Goal: Task Accomplishment & Management: Use online tool/utility

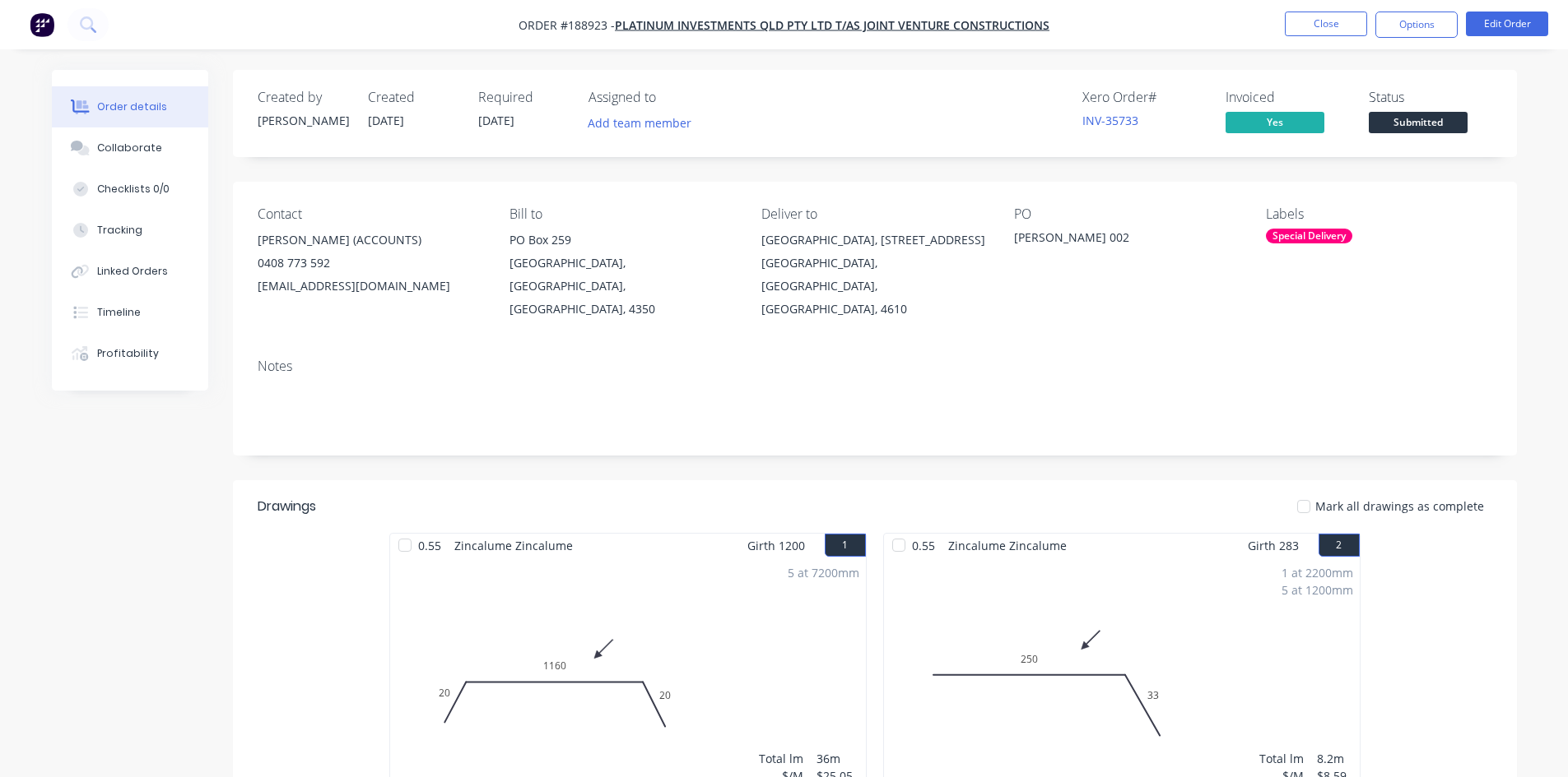
drag, startPoint x: 20, startPoint y: 225, endPoint x: 868, endPoint y: 179, distance: 849.2
click at [1338, 23] on button "Close" at bounding box center [1326, 23] width 83 height 24
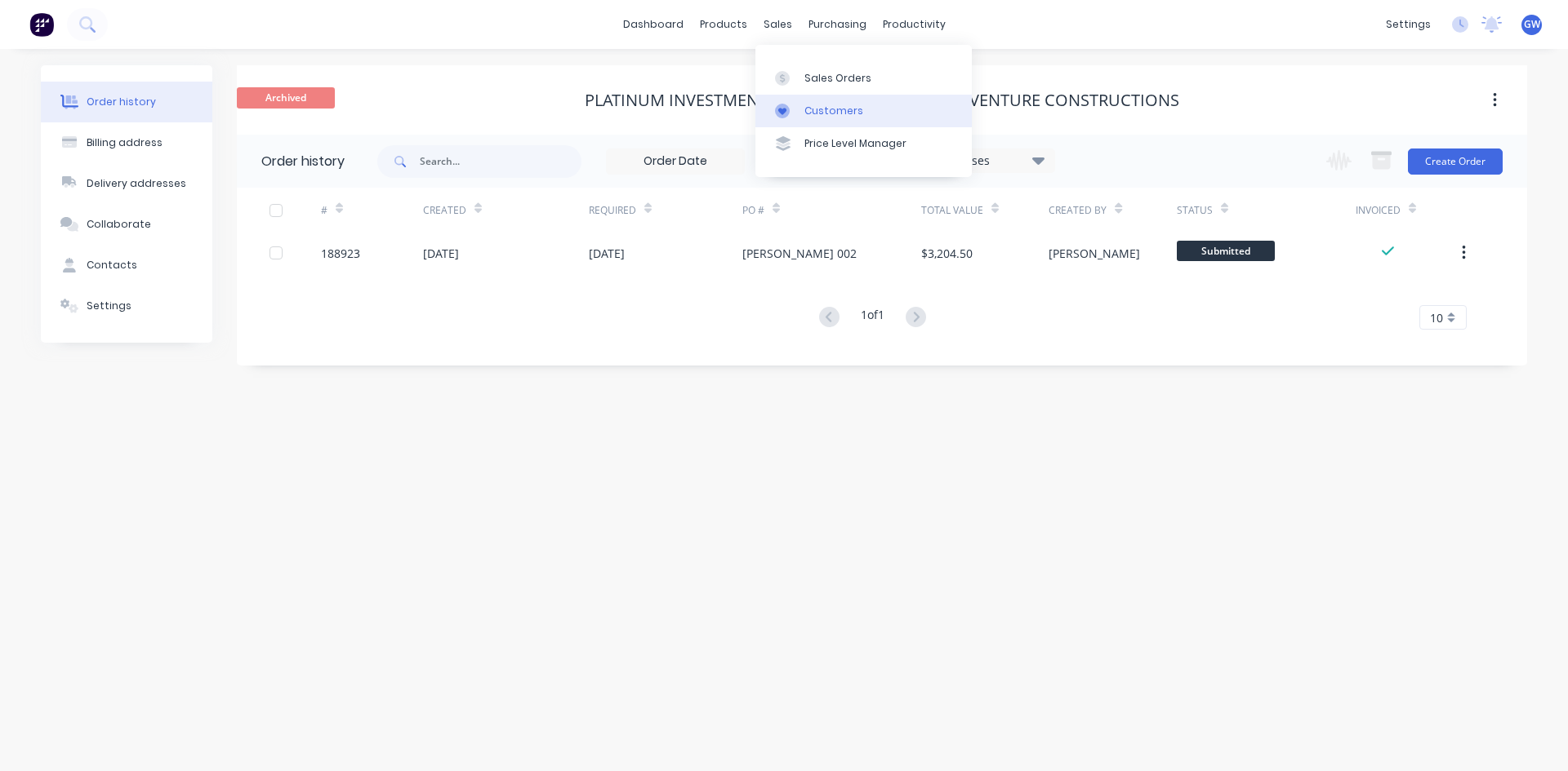
click at [839, 109] on div "Customers" at bounding box center [834, 111] width 59 height 15
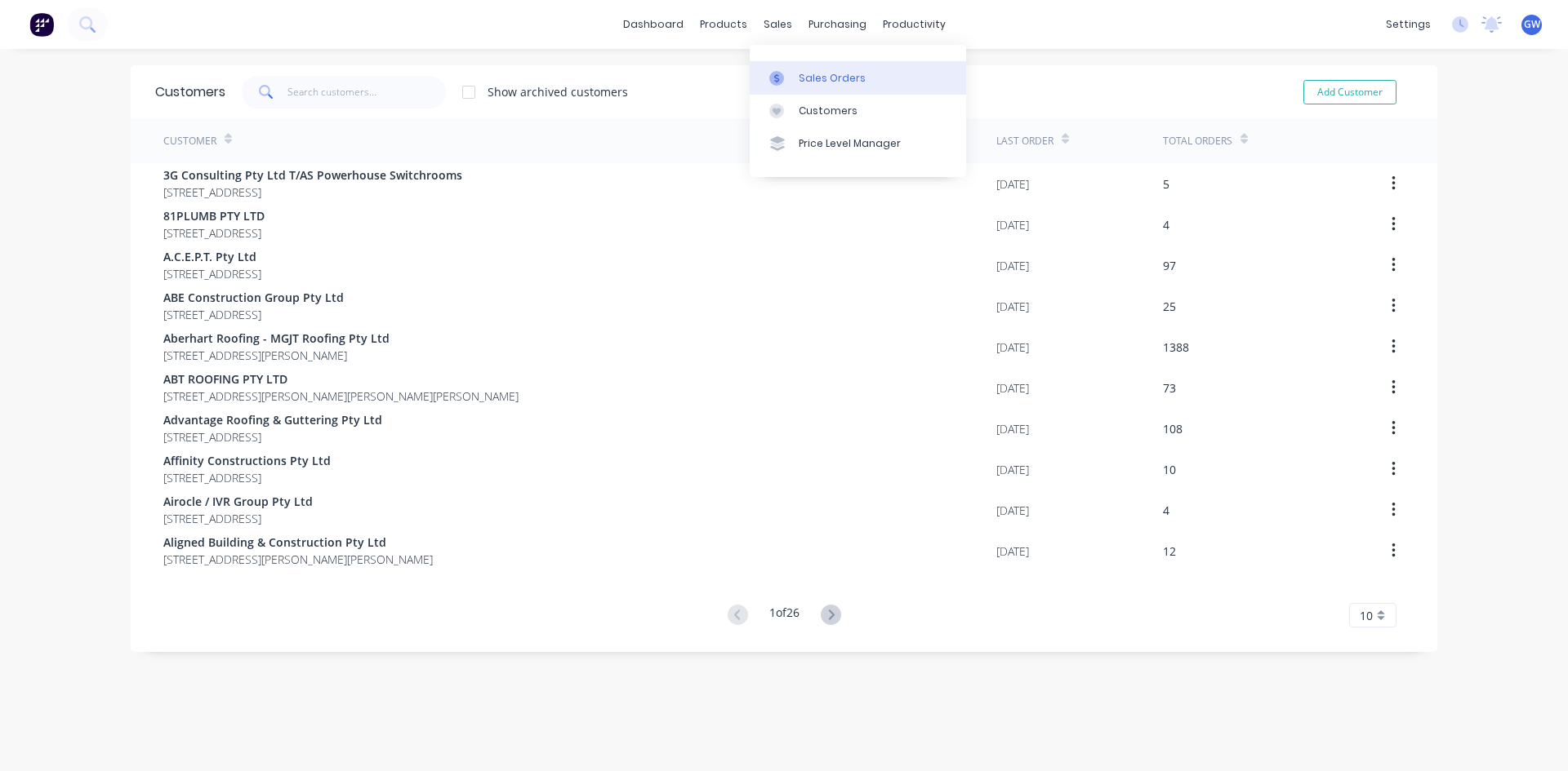
click at [807, 88] on link "Sales Orders" at bounding box center [858, 77] width 216 height 33
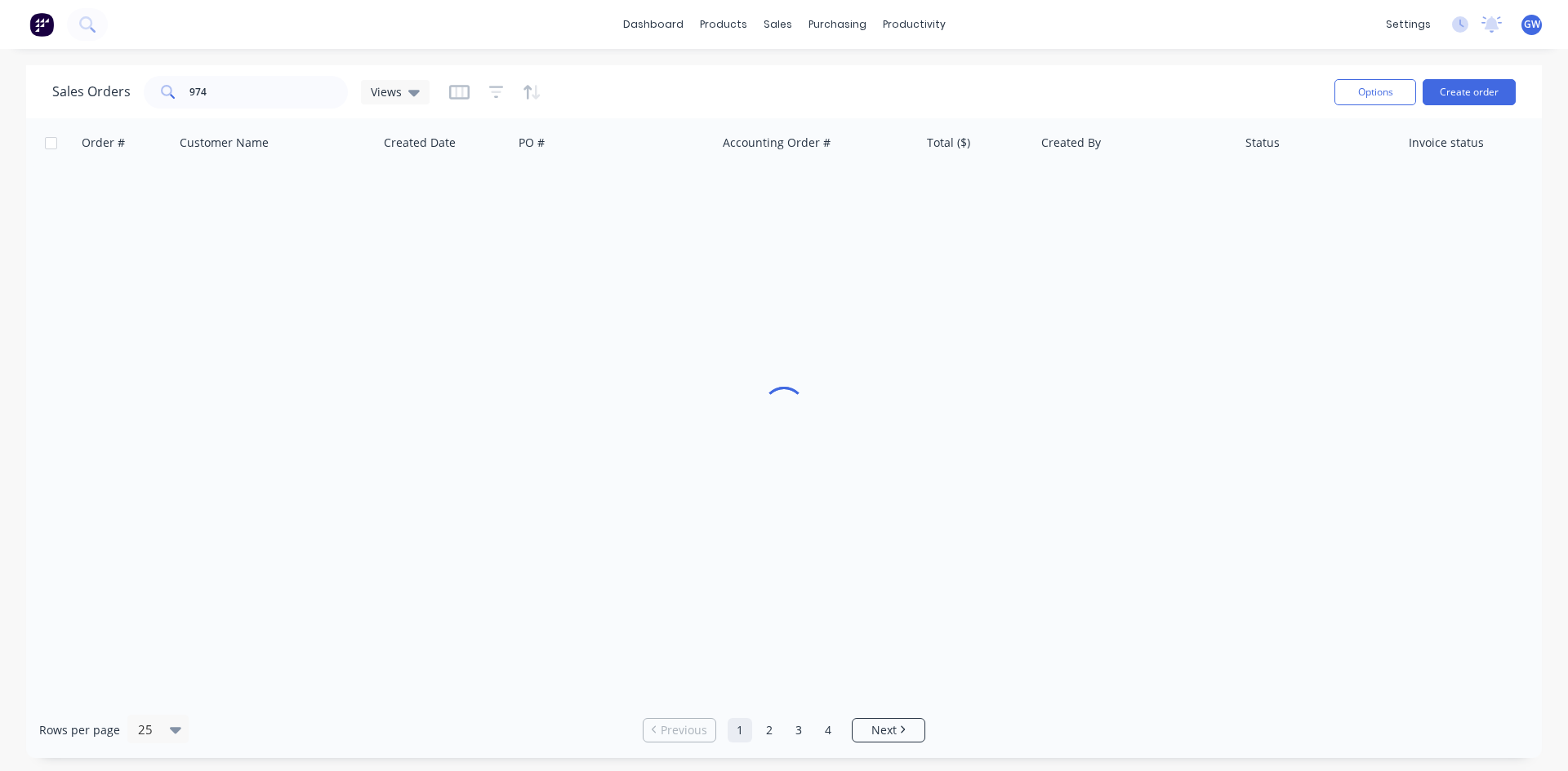
click at [816, 115] on div "Sales Orders 974 Views Options Create order" at bounding box center [784, 91] width 1516 height 53
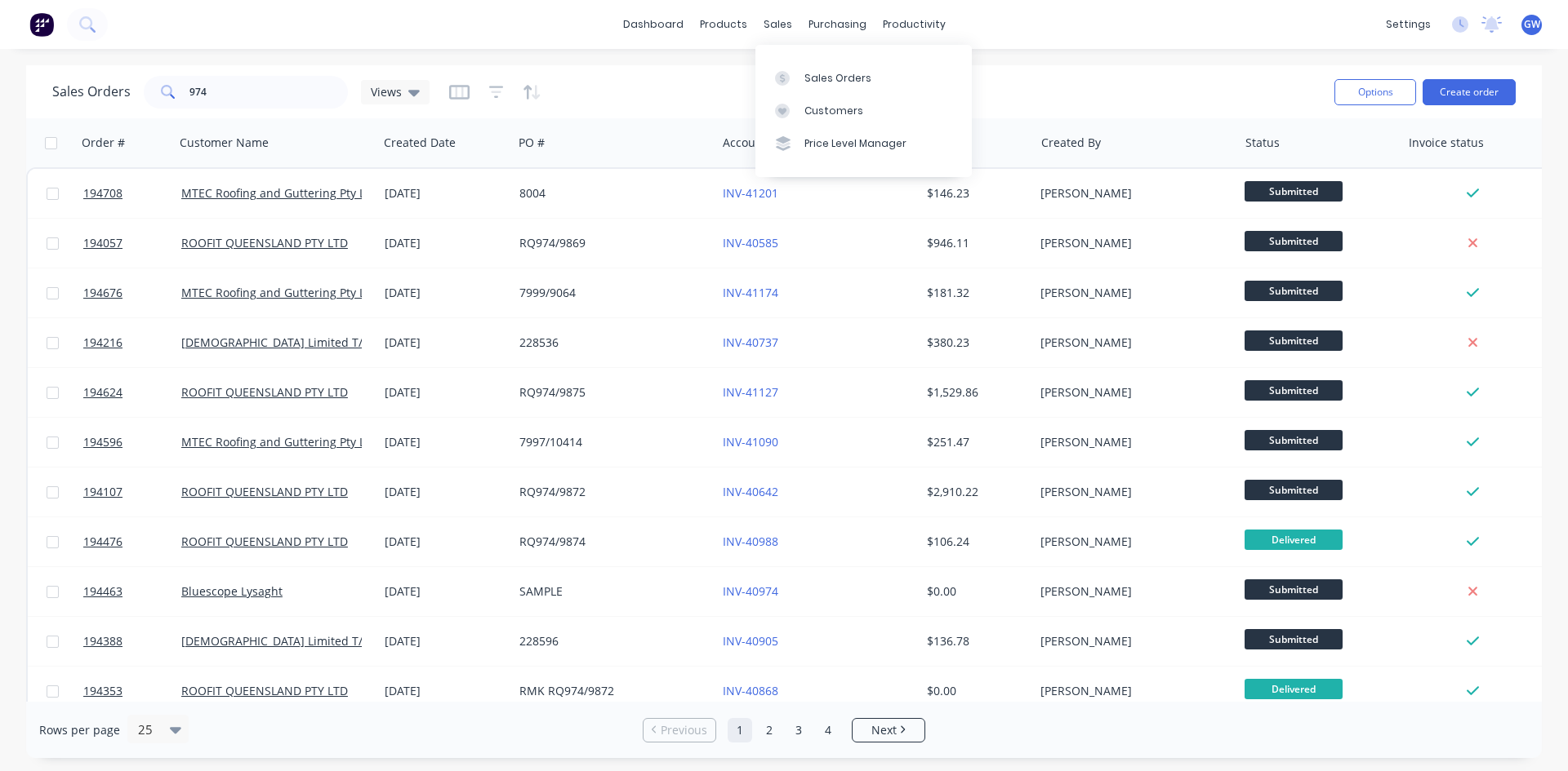
drag, startPoint x: 843, startPoint y: 72, endPoint x: 712, endPoint y: 69, distance: 131.0
click at [843, 72] on div "Sales Orders" at bounding box center [839, 78] width 67 height 15
click at [819, 103] on div "Customers" at bounding box center [834, 111] width 59 height 15
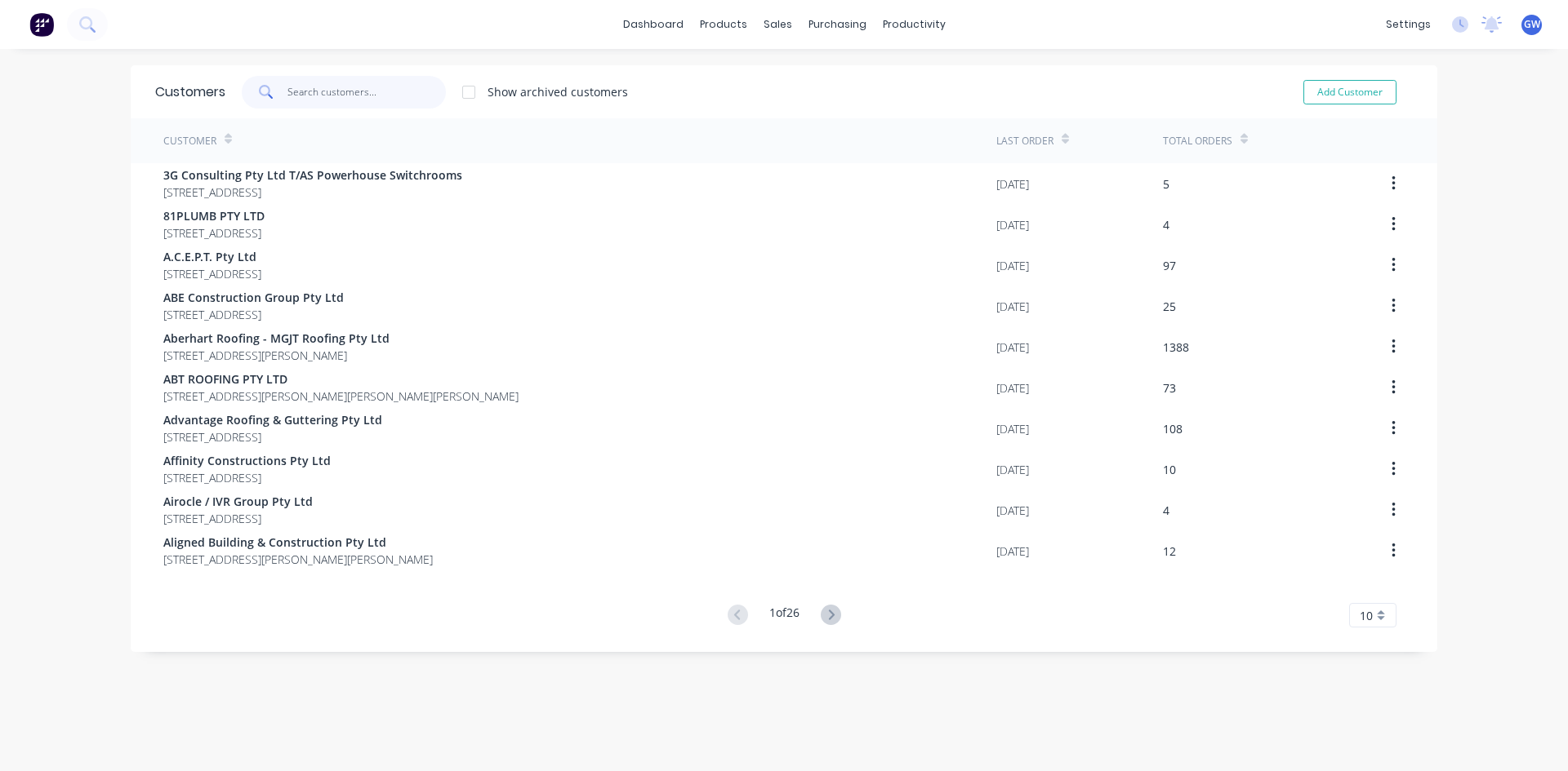
click at [315, 84] on input "text" at bounding box center [367, 92] width 159 height 33
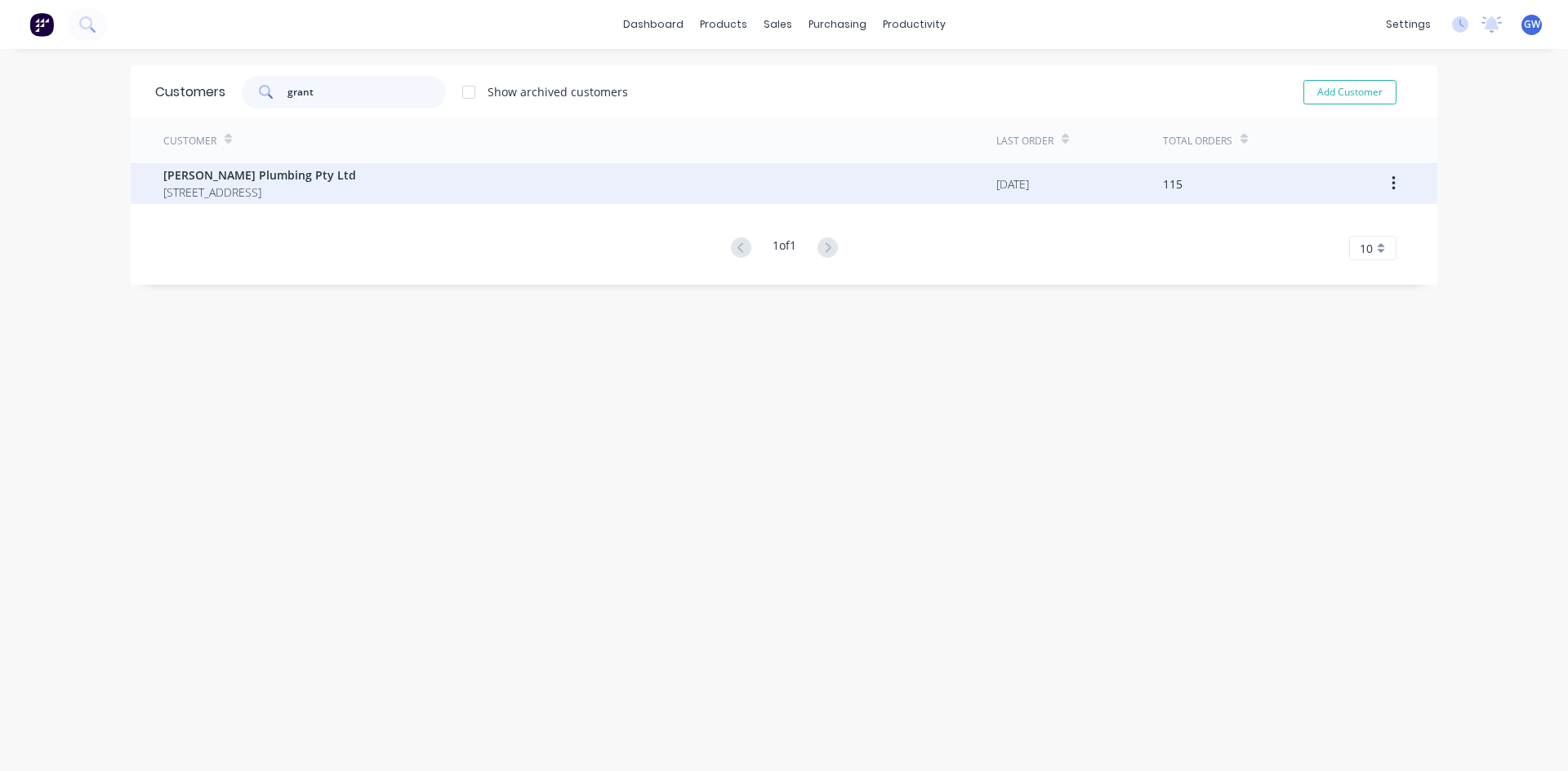
type input "grant"
click at [539, 169] on div "[PERSON_NAME] Plumbing Pty Ltd [STREET_ADDRESS]" at bounding box center [579, 183] width 833 height 41
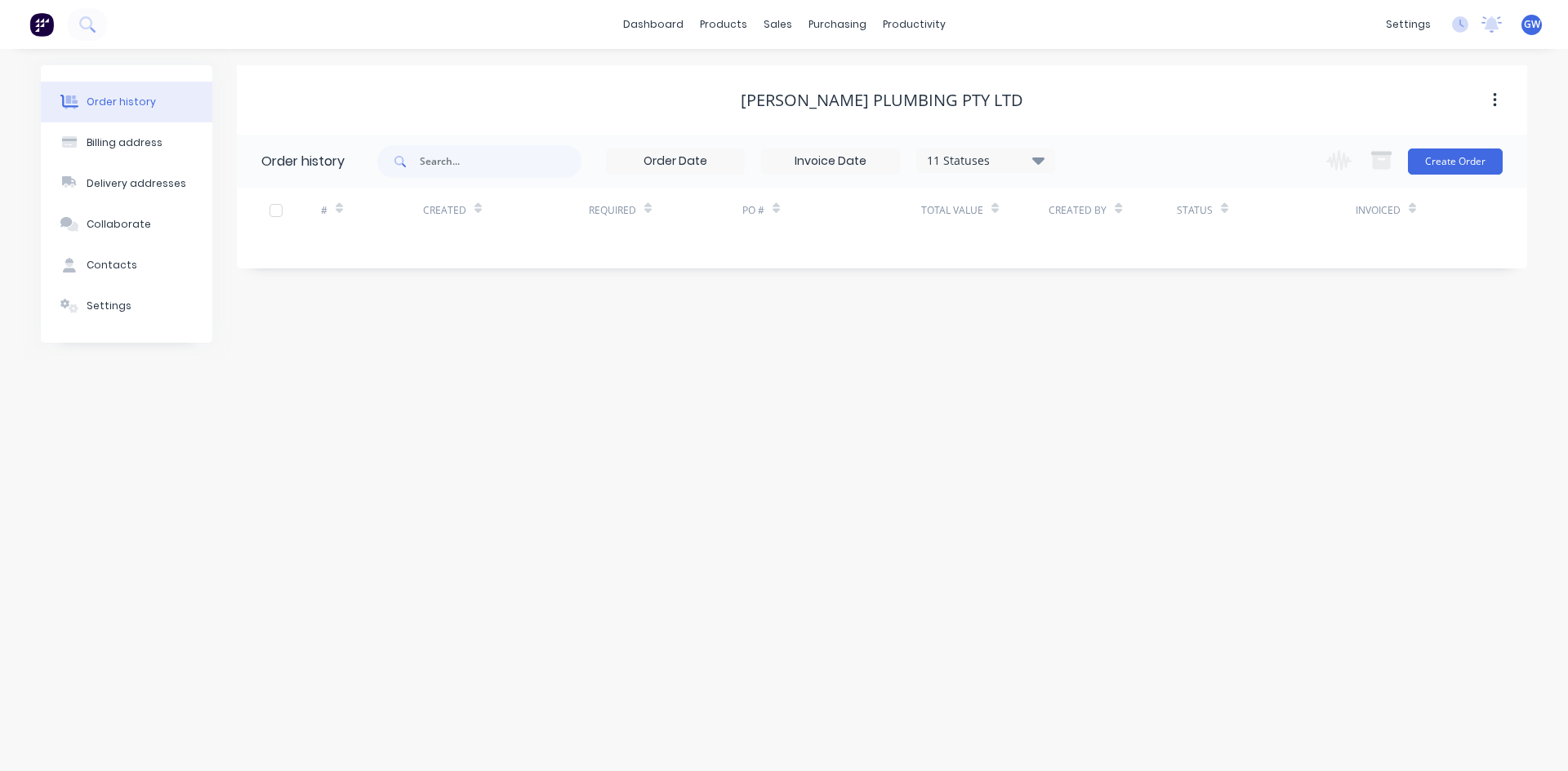
click at [977, 164] on div "11 Statuses" at bounding box center [986, 160] width 137 height 18
click at [1098, 365] on div "All" at bounding box center [1019, 357] width 204 height 33
click at [1121, 348] on label at bounding box center [1121, 348] width 0 height 0
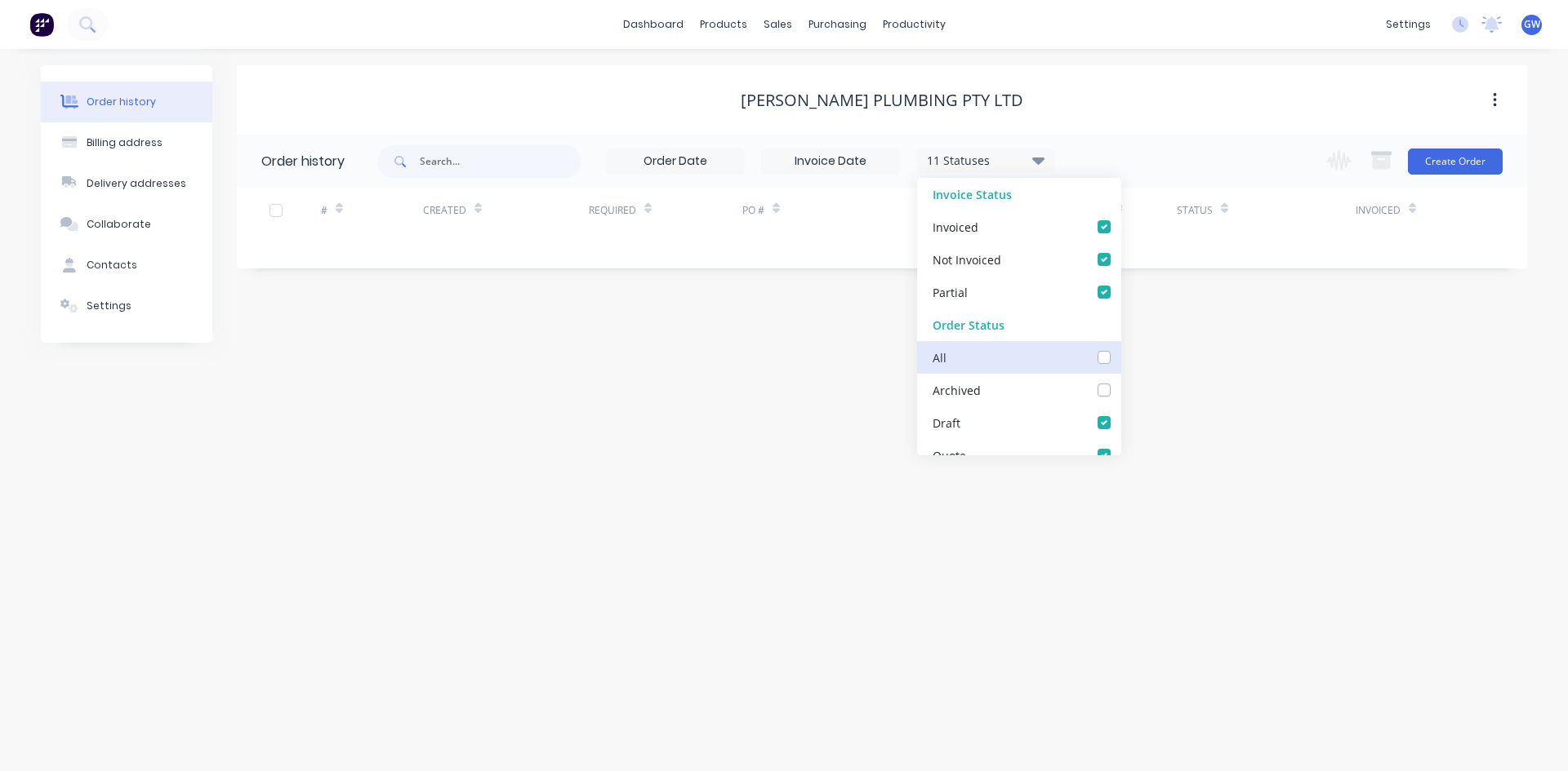
click at [1121, 358] on input "checkbox" at bounding box center [1127, 356] width 13 height 16
checkbox input "true"
click at [1204, 130] on div "[PERSON_NAME] Plumbing Pty Ltd" at bounding box center [881, 100] width 1290 height 70
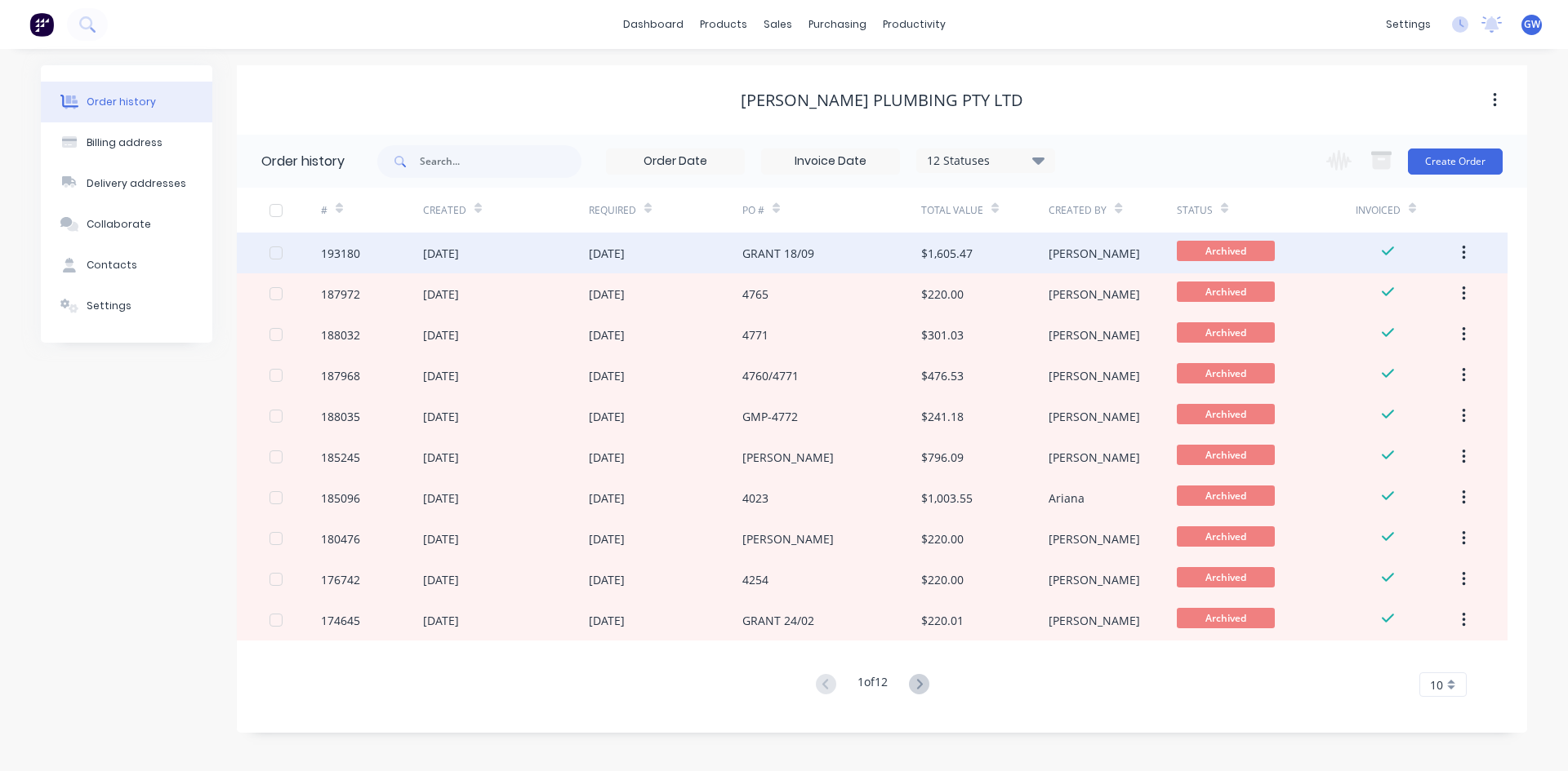
click at [1041, 240] on div "$1,605.47" at bounding box center [985, 253] width 128 height 41
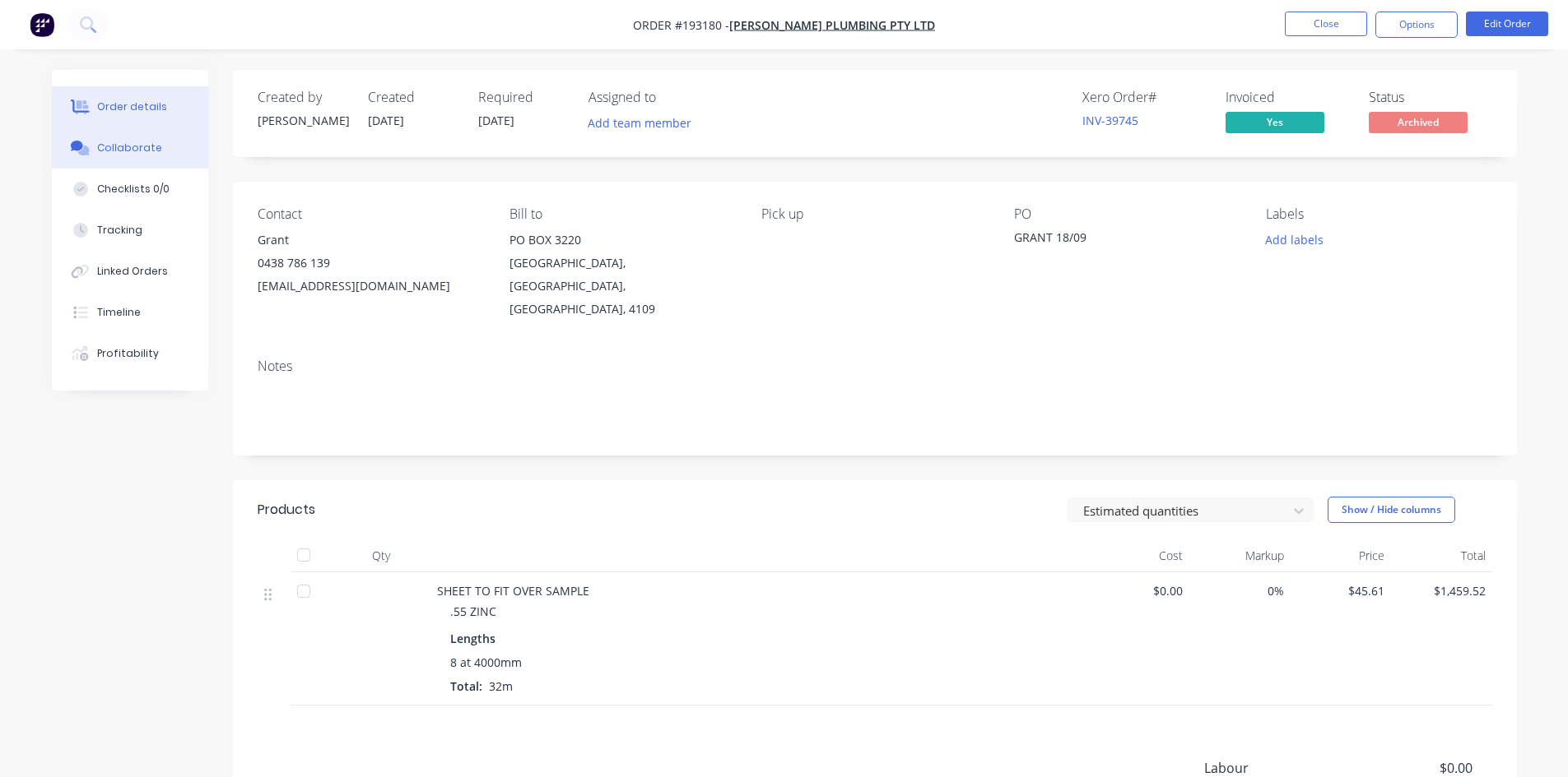
click at [159, 140] on button "Collaborate" at bounding box center [130, 148] width 157 height 41
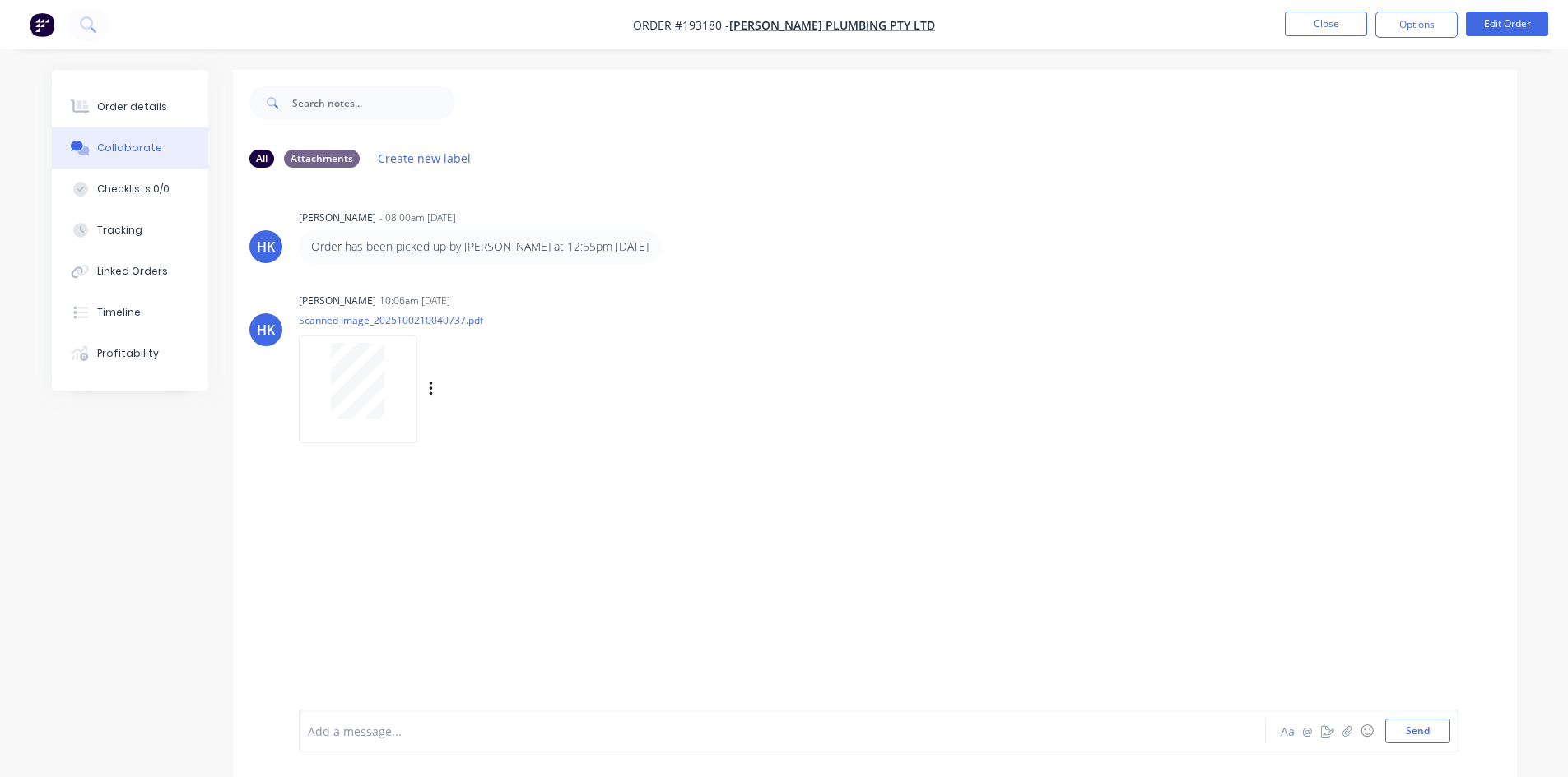
click at [389, 390] on div at bounding box center [358, 381] width 103 height 76
click at [1341, 24] on button "Close" at bounding box center [1326, 23] width 83 height 24
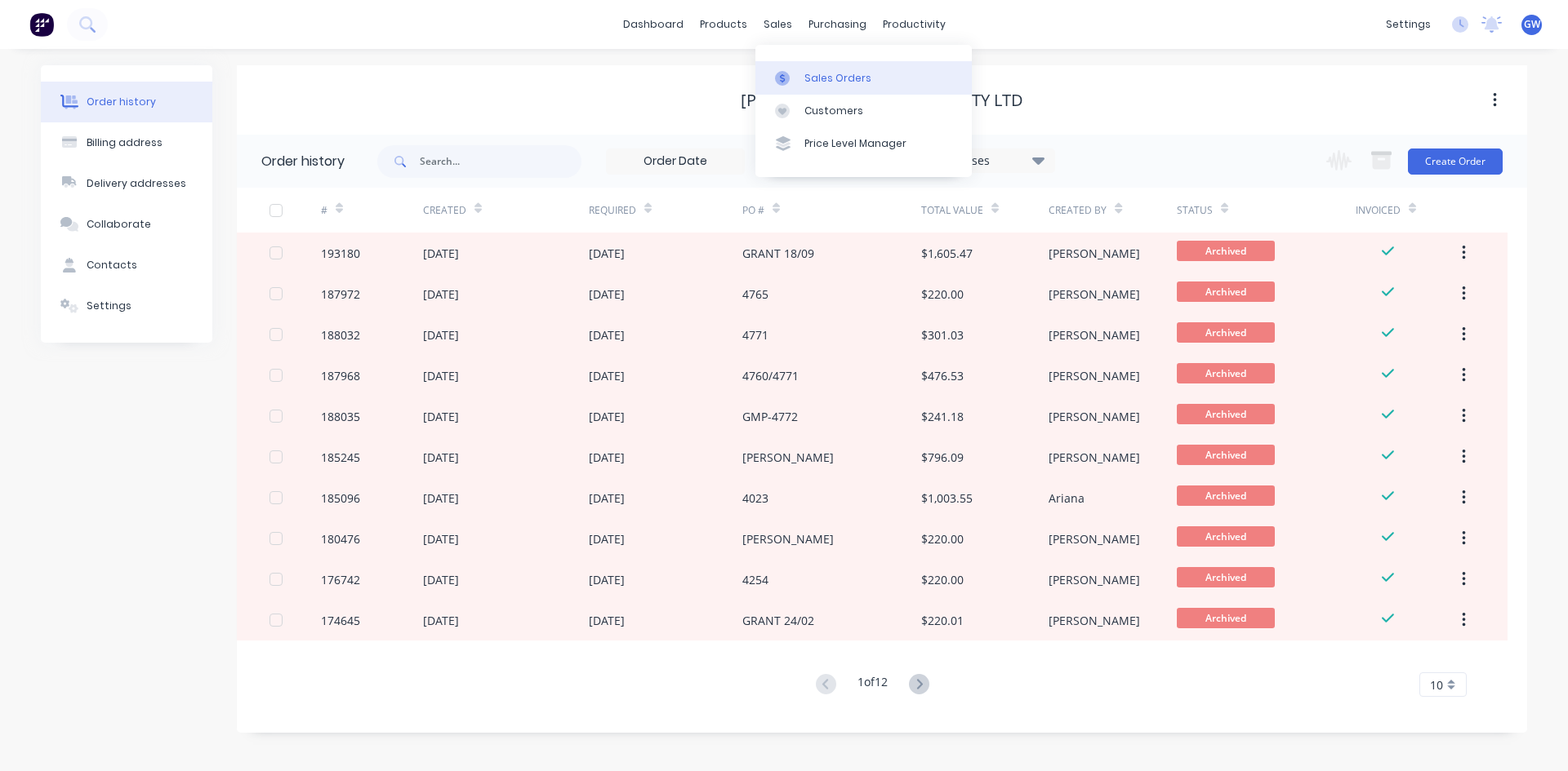
click at [798, 76] on div at bounding box center [787, 78] width 24 height 15
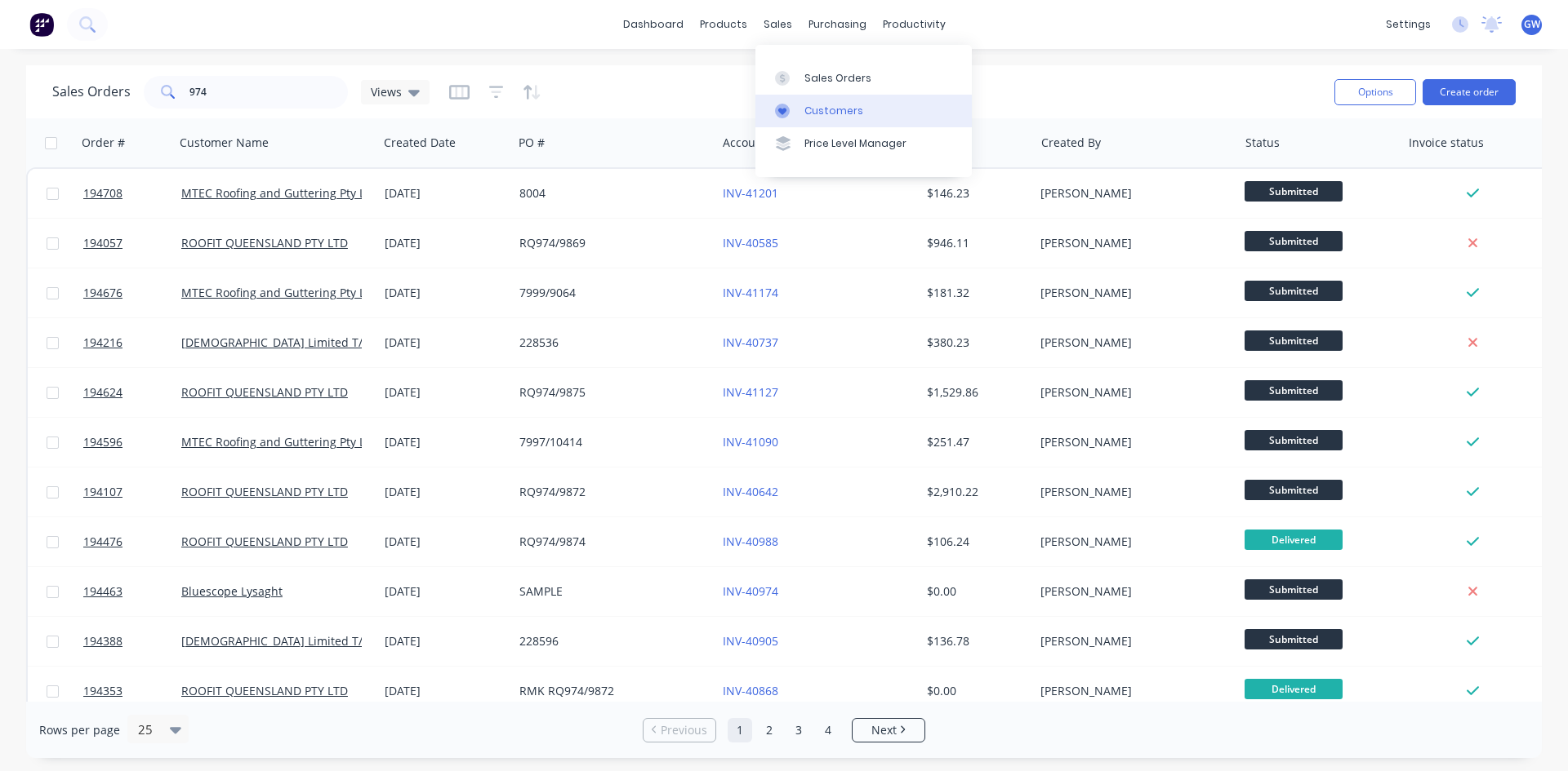
click at [812, 109] on div "Customers" at bounding box center [834, 111] width 59 height 15
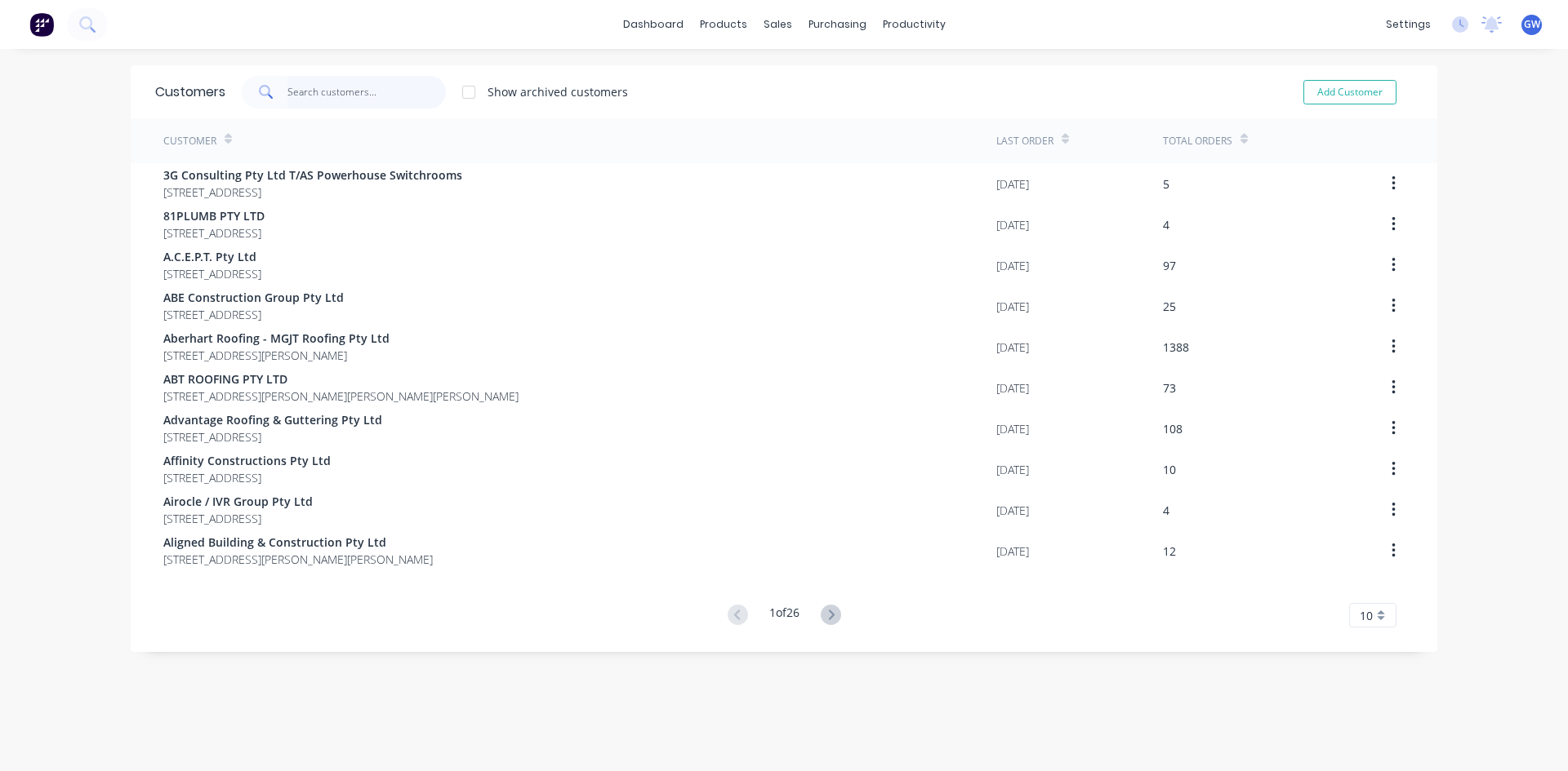
click at [334, 96] on input "text" at bounding box center [367, 92] width 159 height 33
click at [383, 88] on input "text" at bounding box center [367, 92] width 159 height 33
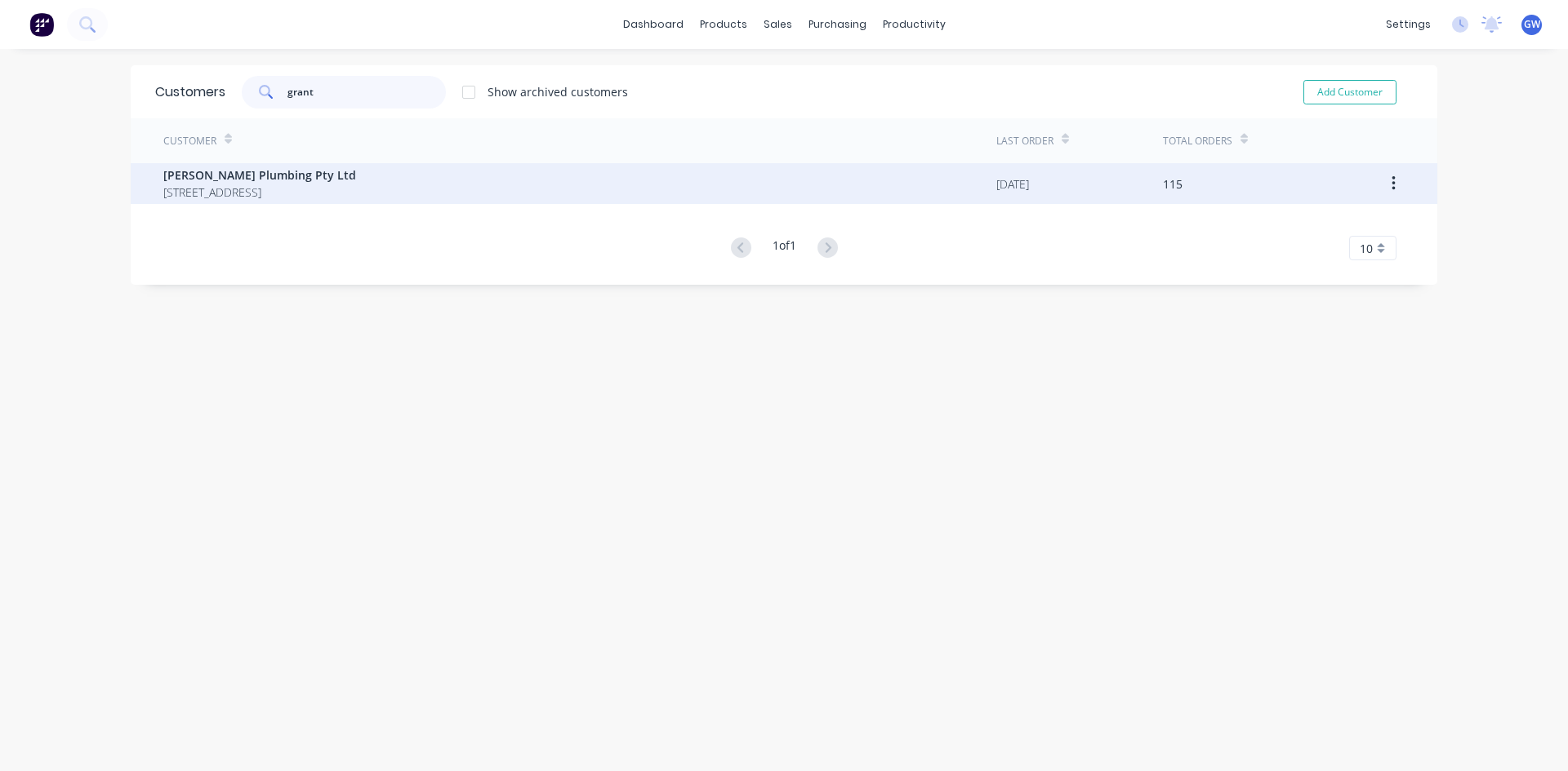
type input "grant"
click at [356, 169] on span "[PERSON_NAME] Plumbing Pty Ltd" at bounding box center [259, 175] width 193 height 17
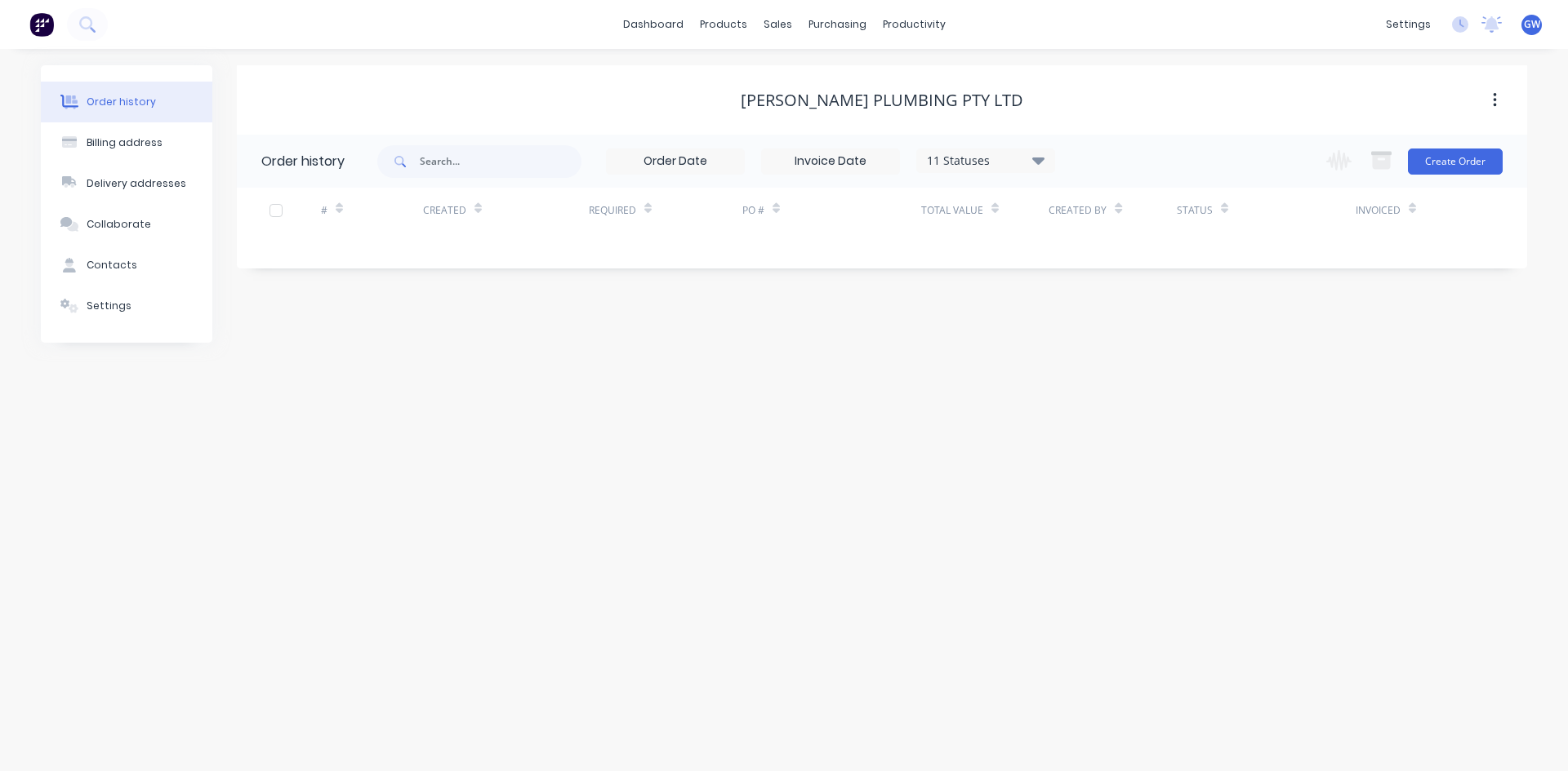
click at [1024, 156] on div "11 Statuses" at bounding box center [986, 160] width 137 height 18
click at [1121, 348] on label at bounding box center [1121, 348] width 0 height 0
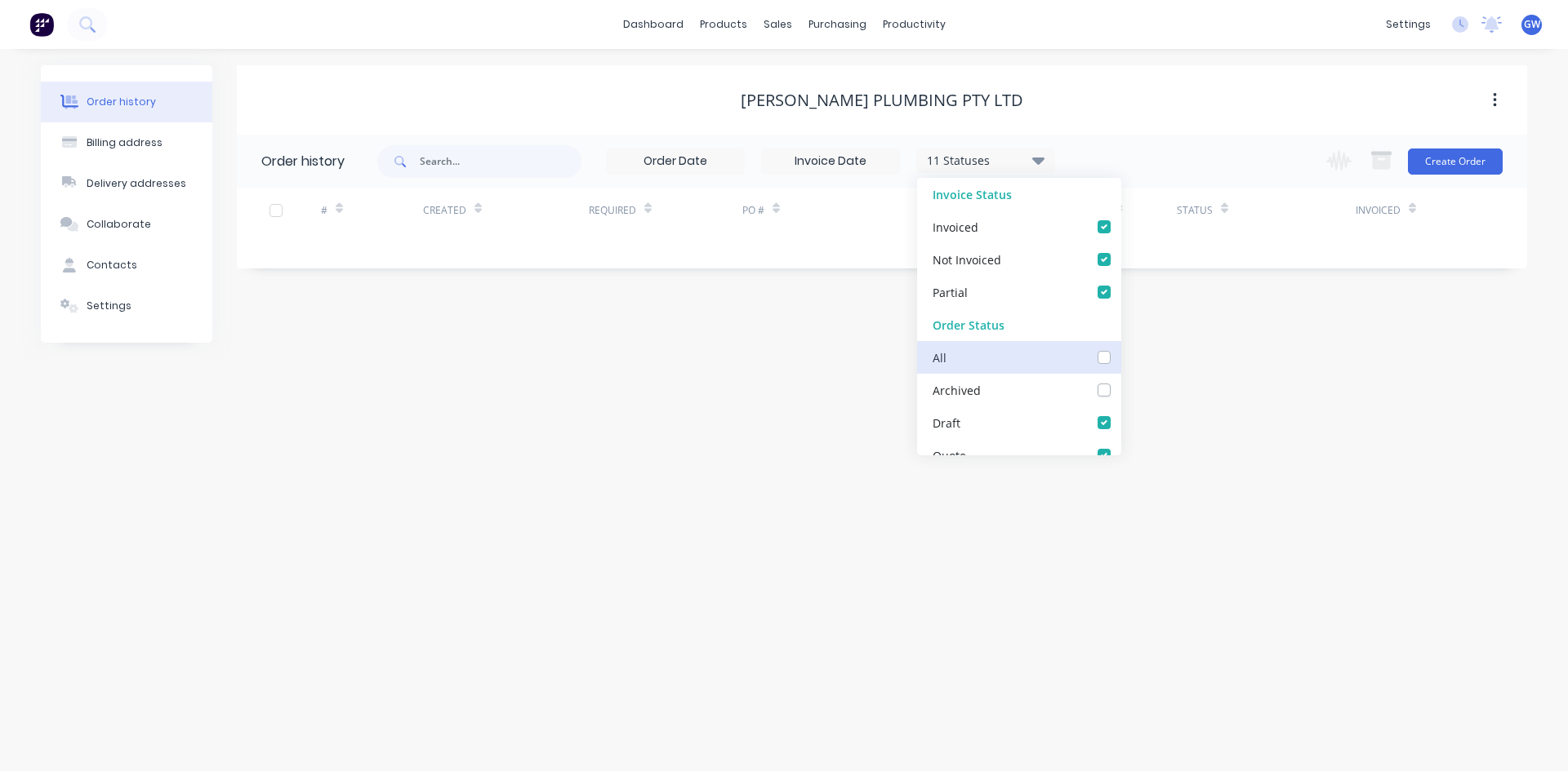
click at [1121, 360] on input "checkbox" at bounding box center [1127, 356] width 13 height 16
checkbox input "true"
click at [1187, 156] on div "12 Statuses Invoice Status Invoiced Not Invoiced Partial Order Status All Archi…" at bounding box center [952, 161] width 1150 height 53
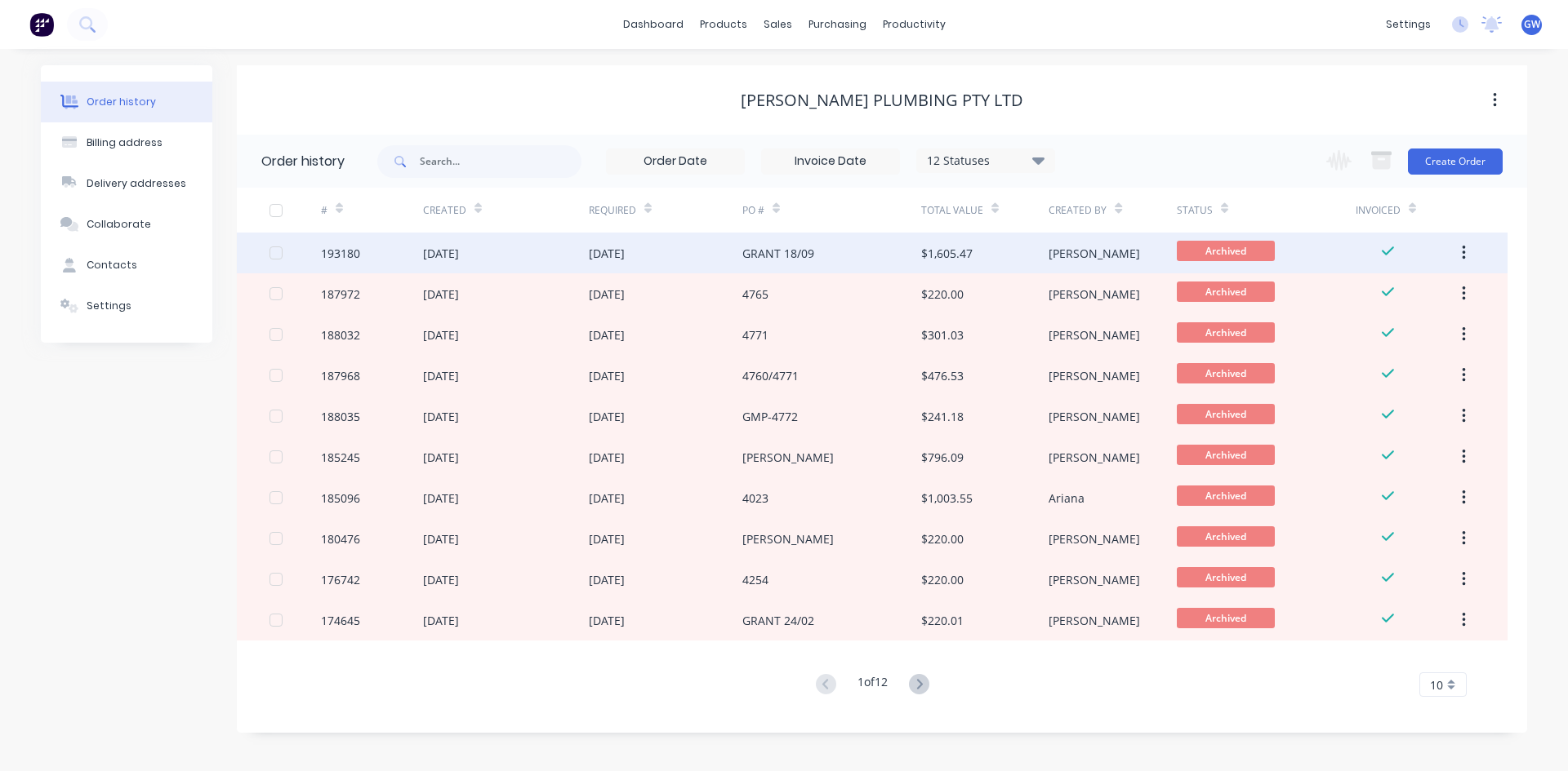
click at [865, 248] on div "GRANT 18/09" at bounding box center [832, 253] width 179 height 41
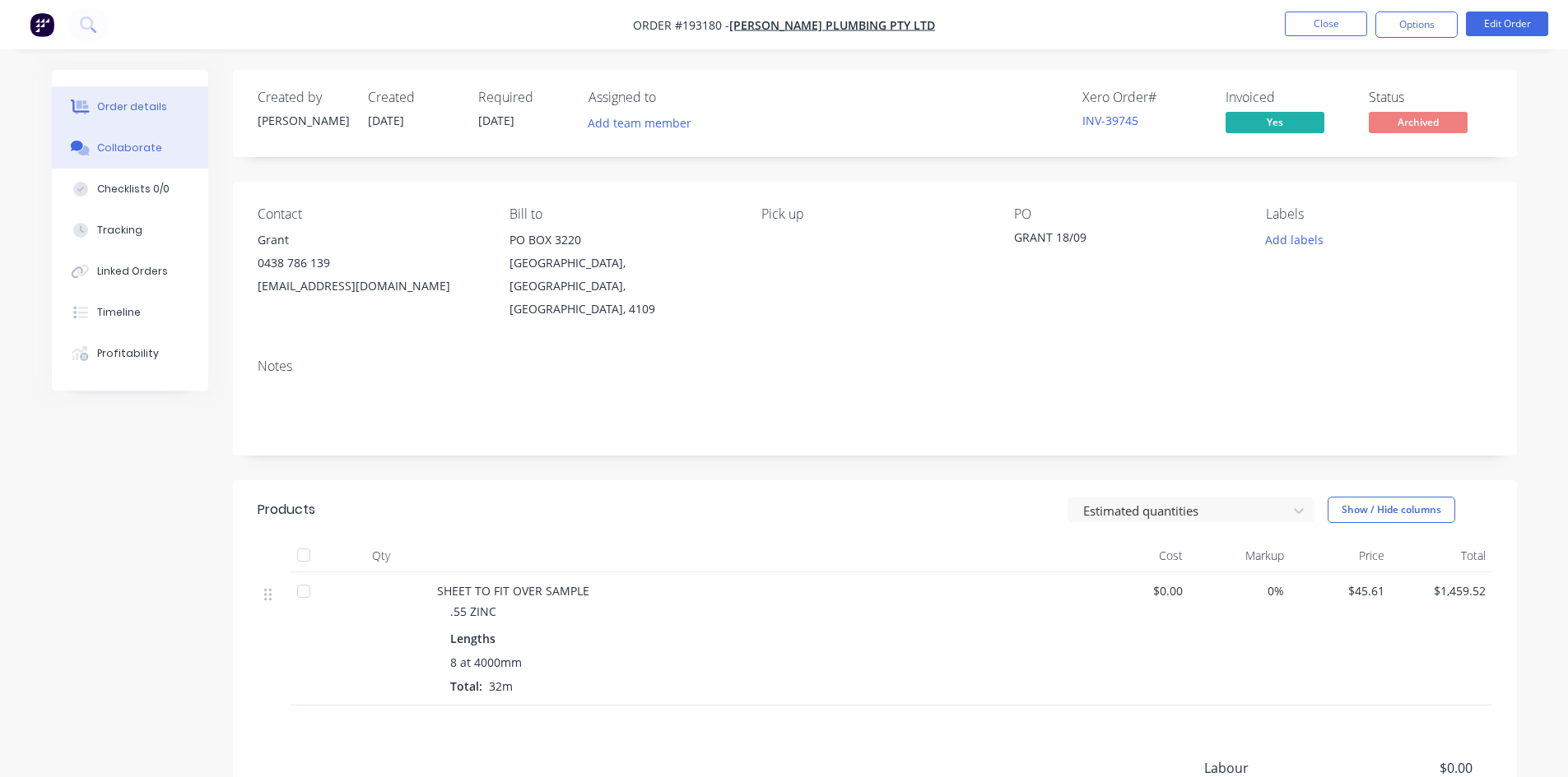
click at [172, 147] on button "Collaborate" at bounding box center [130, 148] width 157 height 41
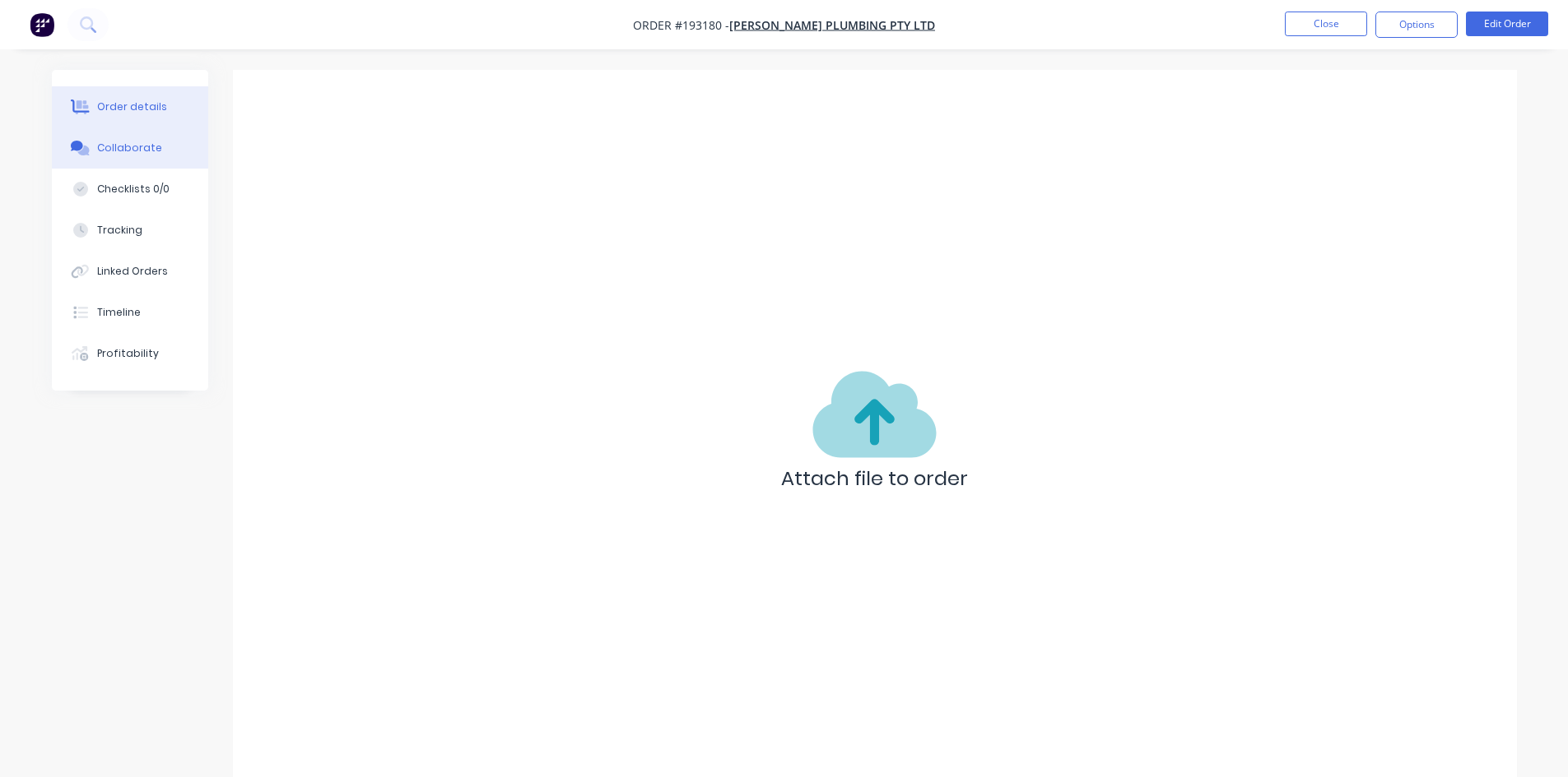
click at [103, 110] on div "Order details" at bounding box center [131, 107] width 70 height 15
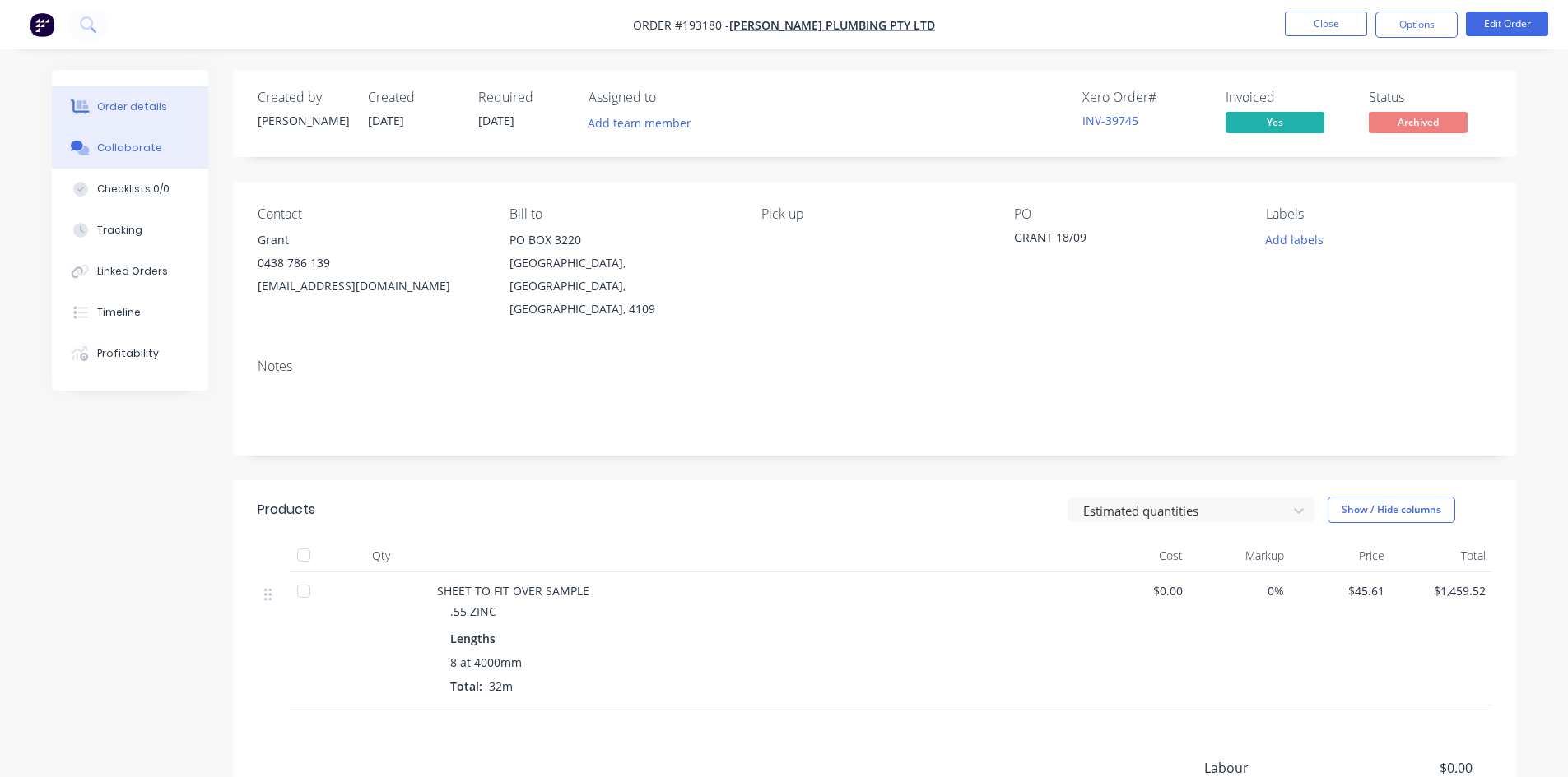
click at [116, 151] on div "Collaborate" at bounding box center [129, 148] width 65 height 15
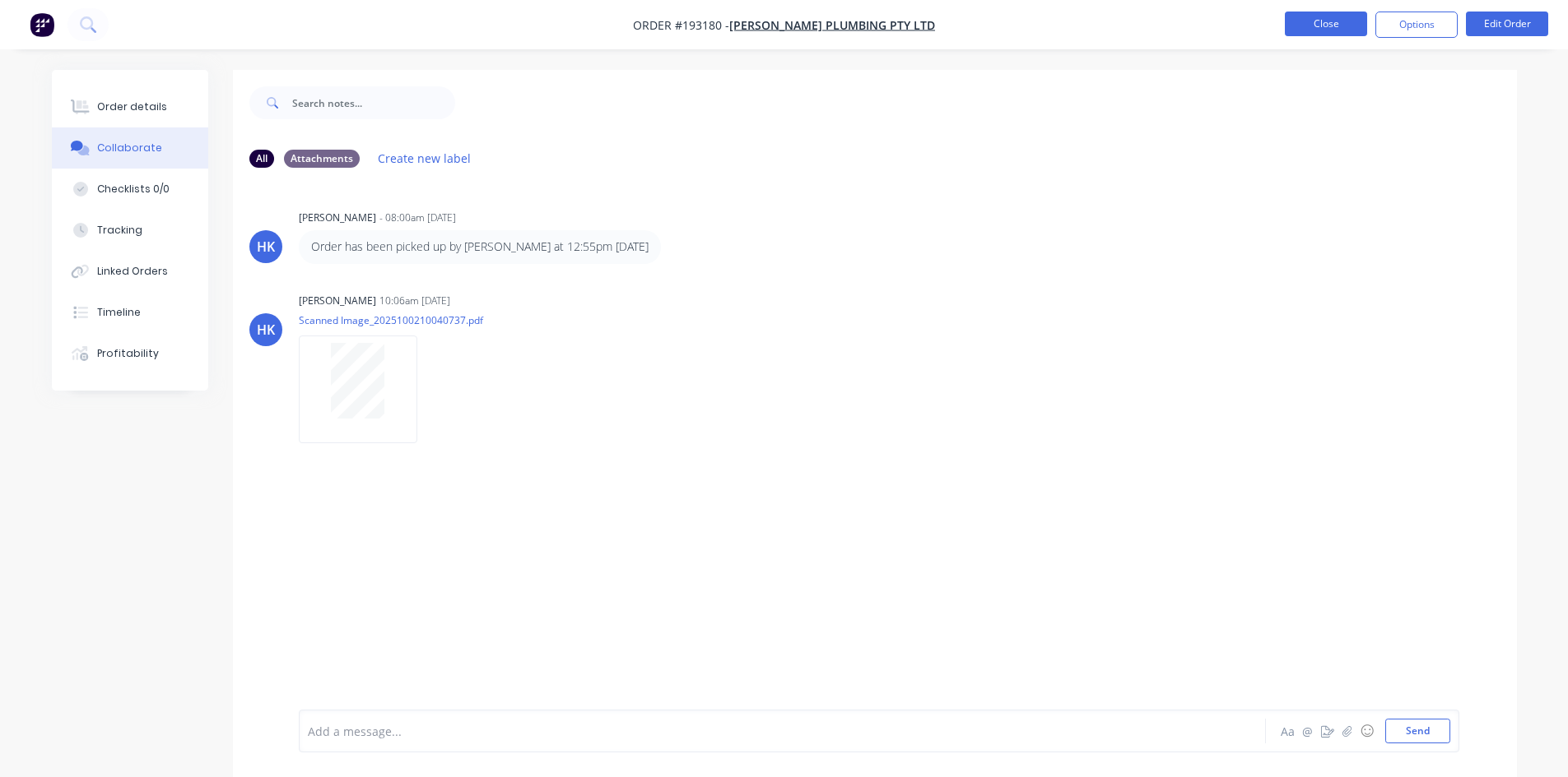
click at [1304, 12] on button "Close" at bounding box center [1326, 23] width 83 height 24
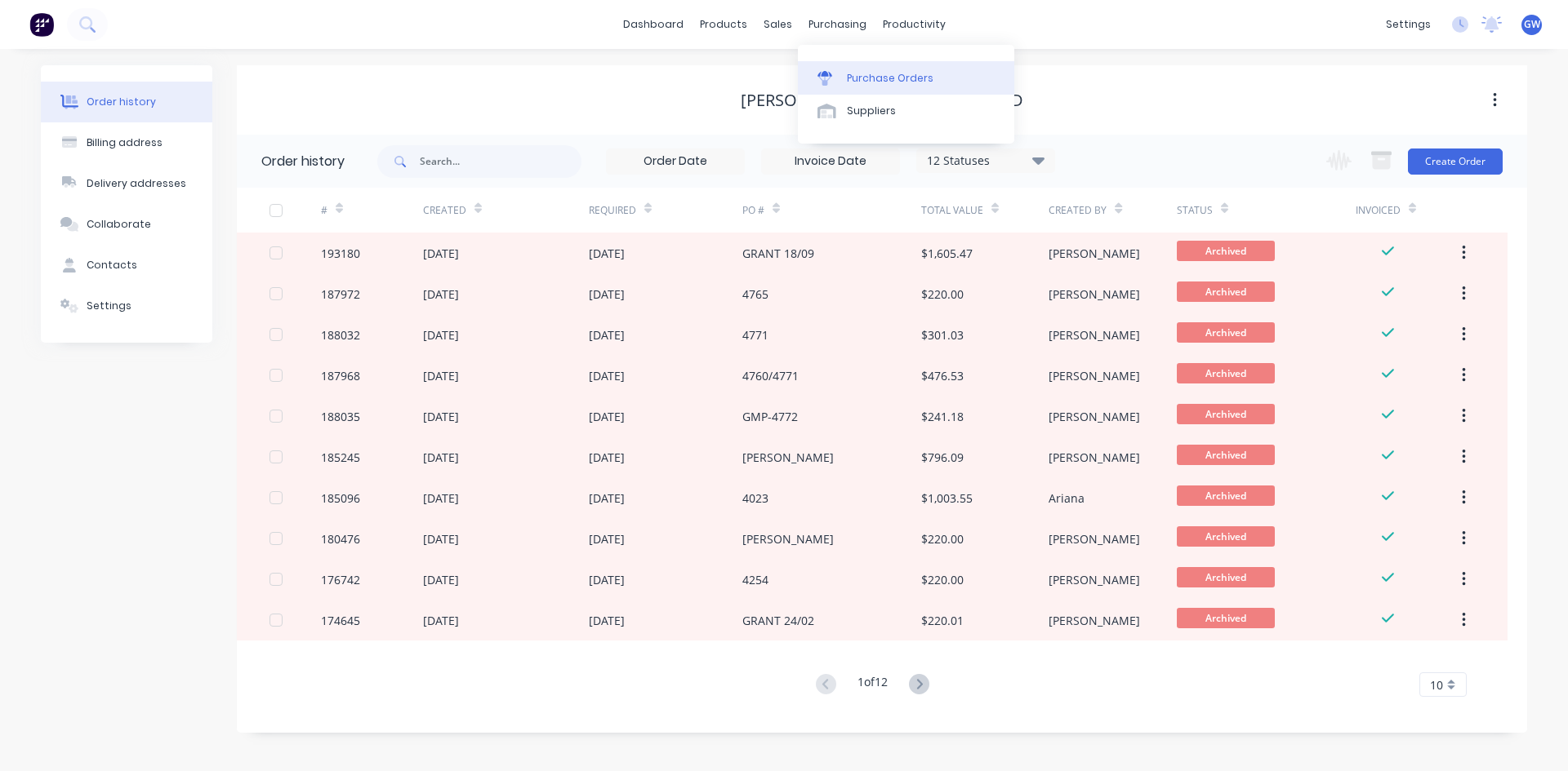
drag, startPoint x: 864, startPoint y: 74, endPoint x: 827, endPoint y: 69, distance: 37.3
click at [864, 74] on div "Purchase Orders" at bounding box center [890, 78] width 87 height 15
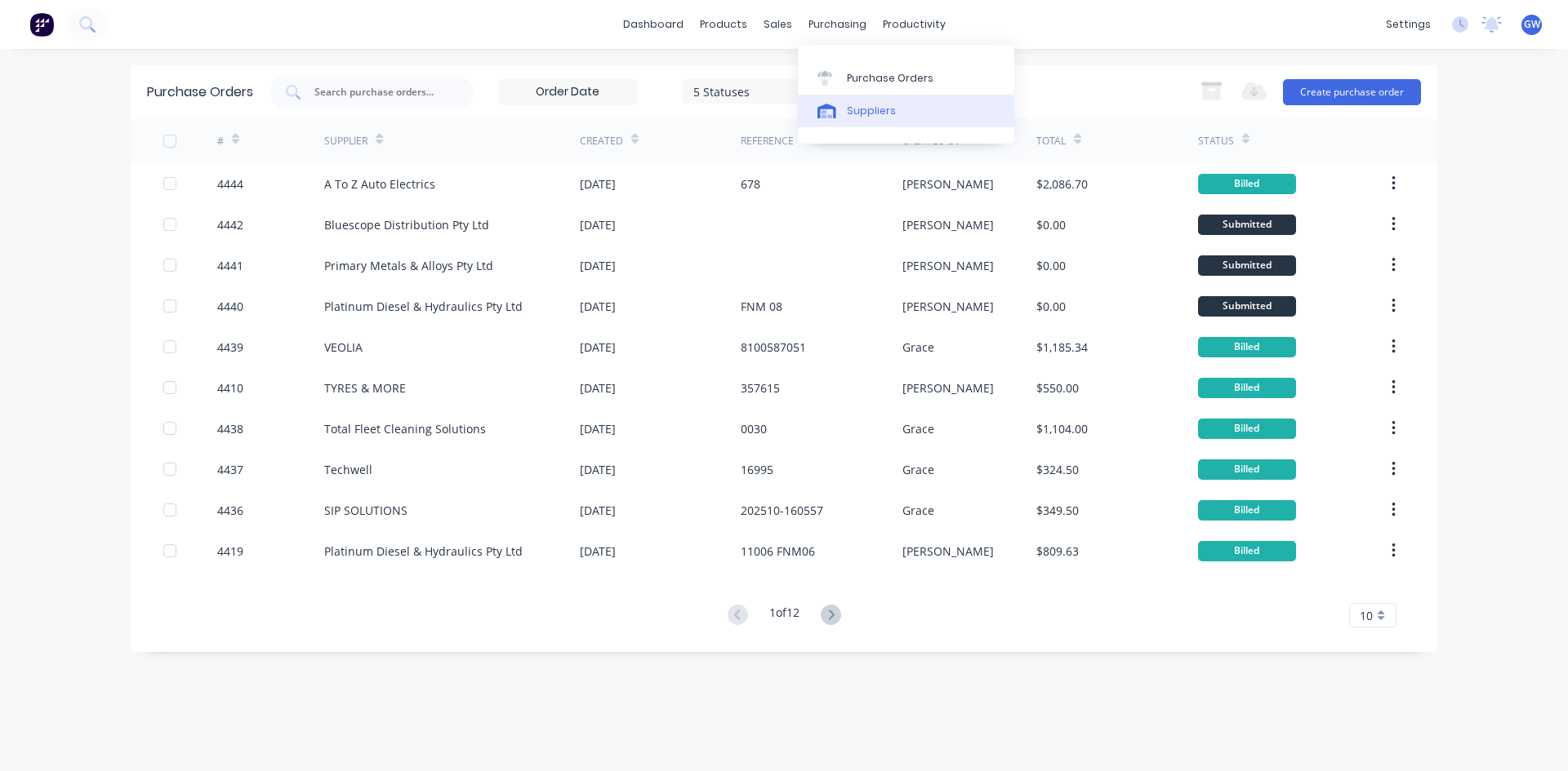
click at [838, 114] on div at bounding box center [830, 111] width 24 height 15
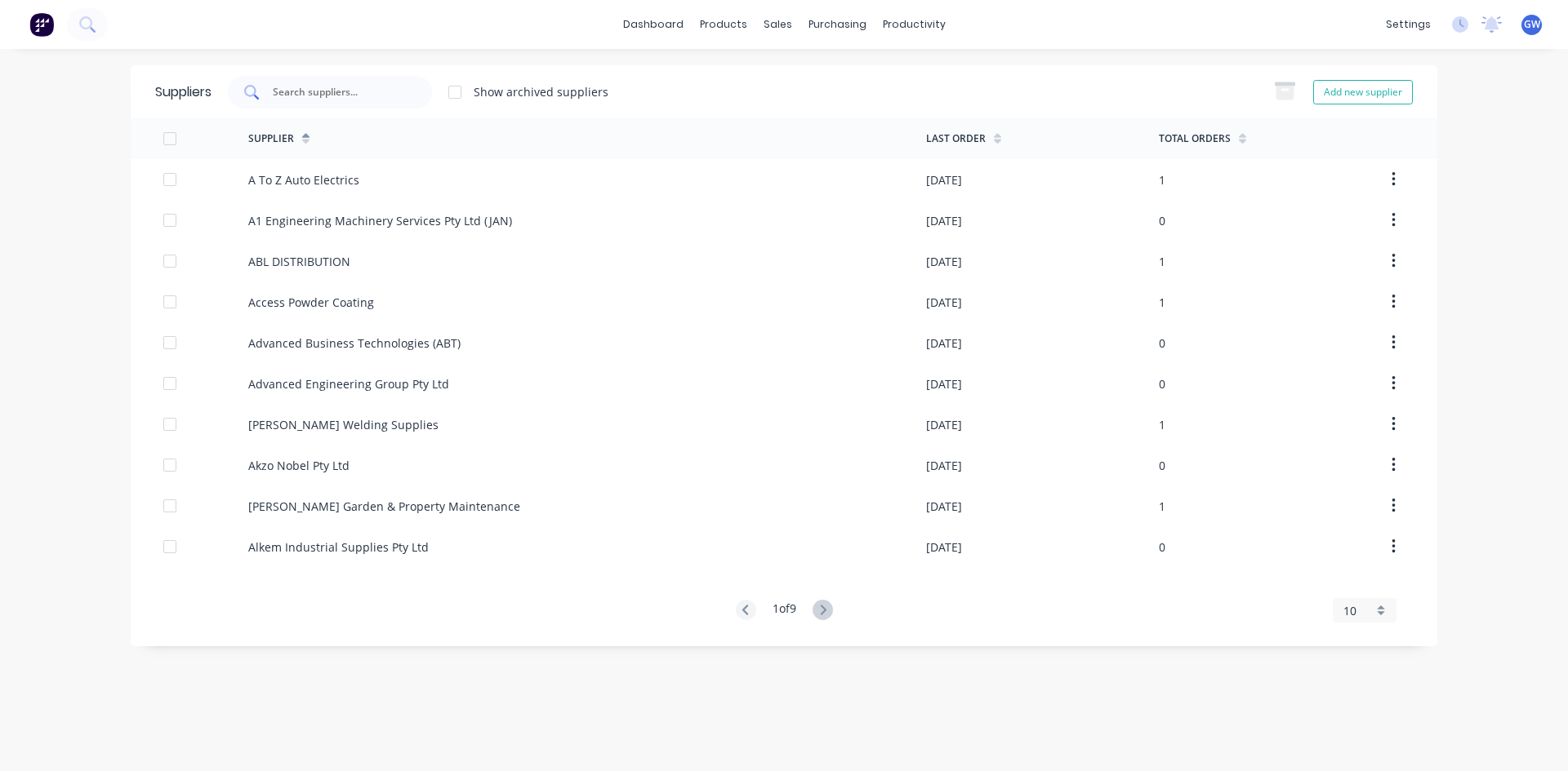
click at [405, 83] on div at bounding box center [330, 92] width 204 height 33
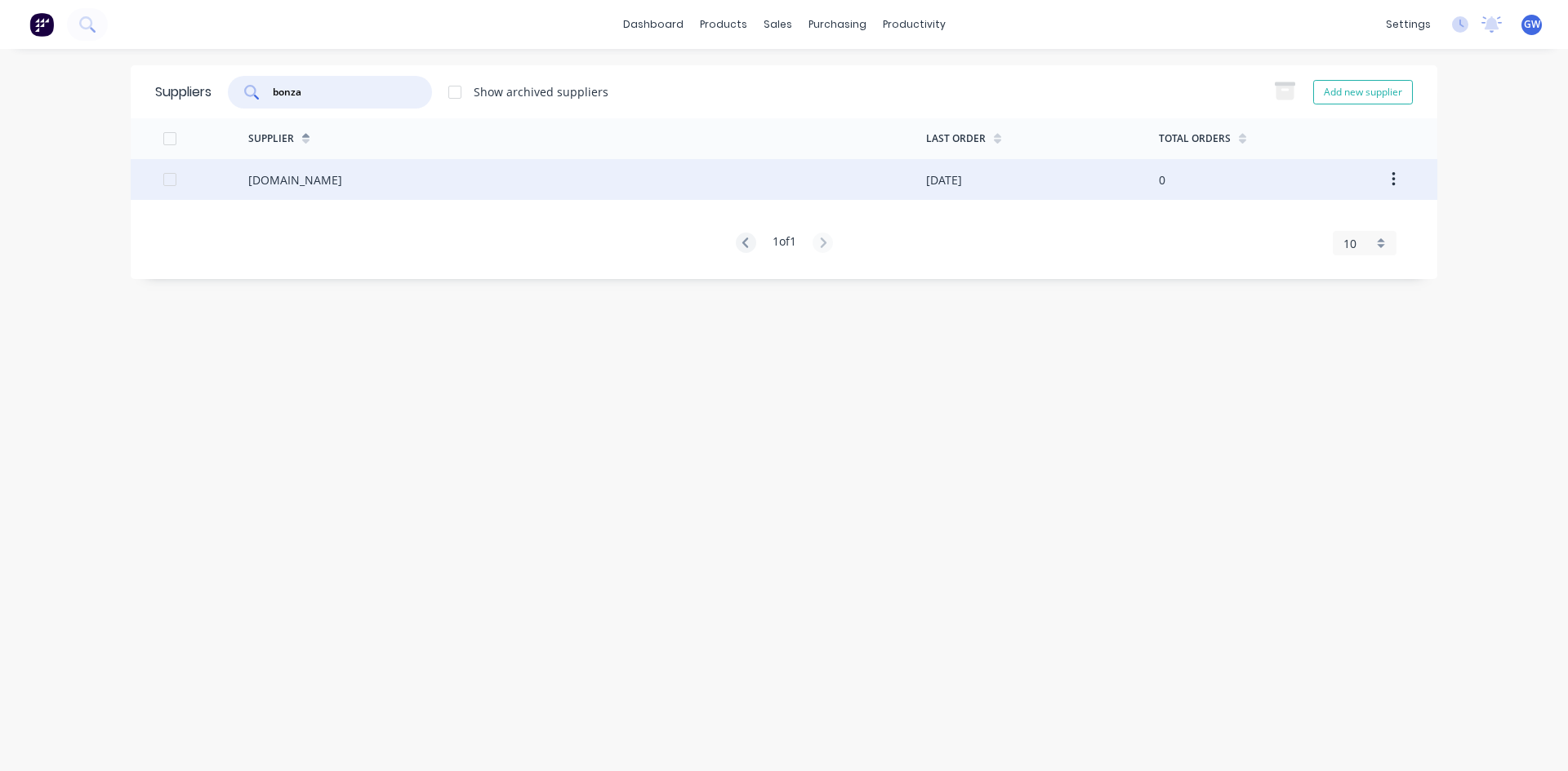
type input "bonza"
click at [1054, 177] on div "[DATE]" at bounding box center [1043, 180] width 233 height 41
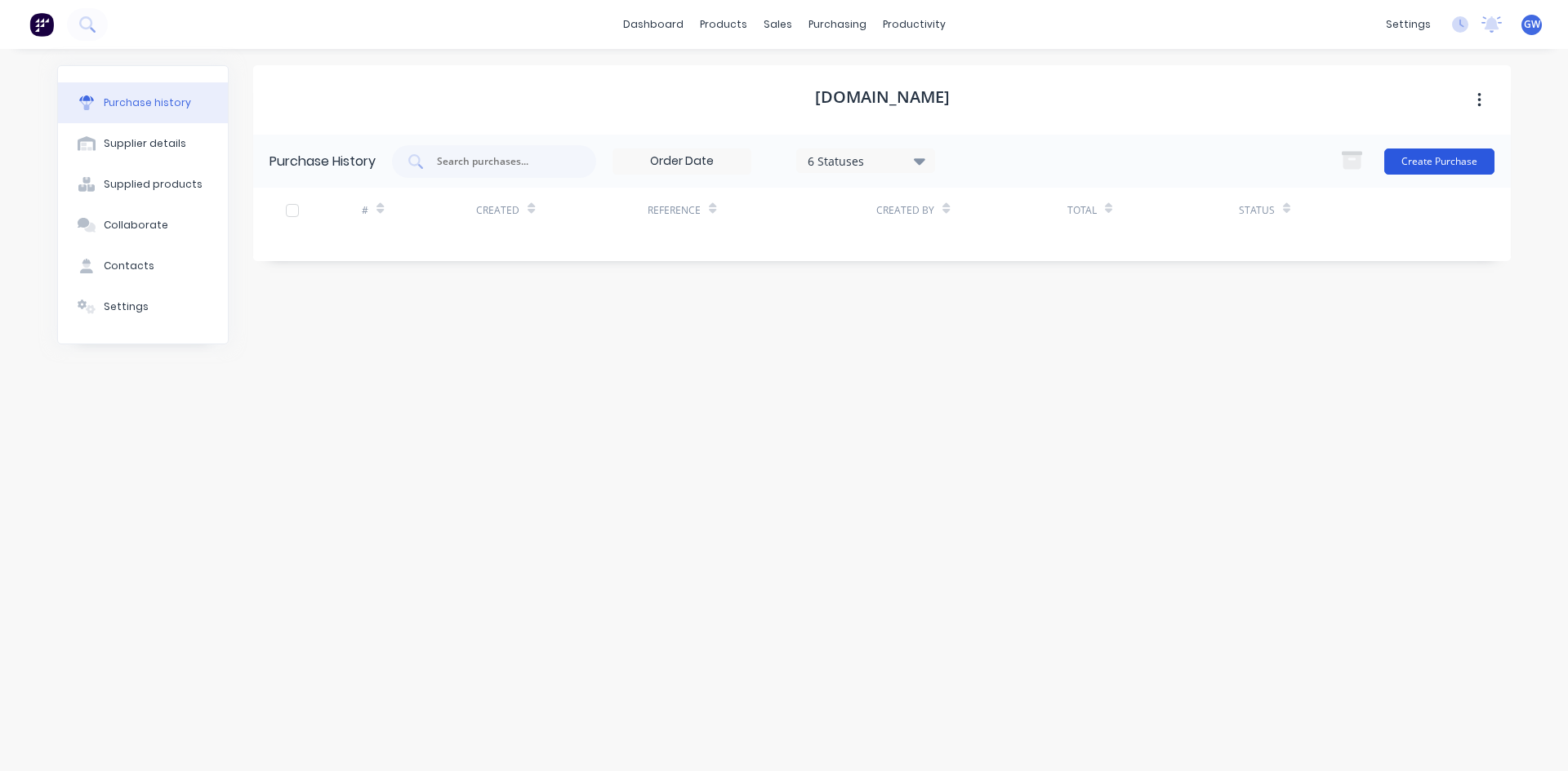
click at [1403, 166] on button "Create Purchase" at bounding box center [1439, 162] width 110 height 26
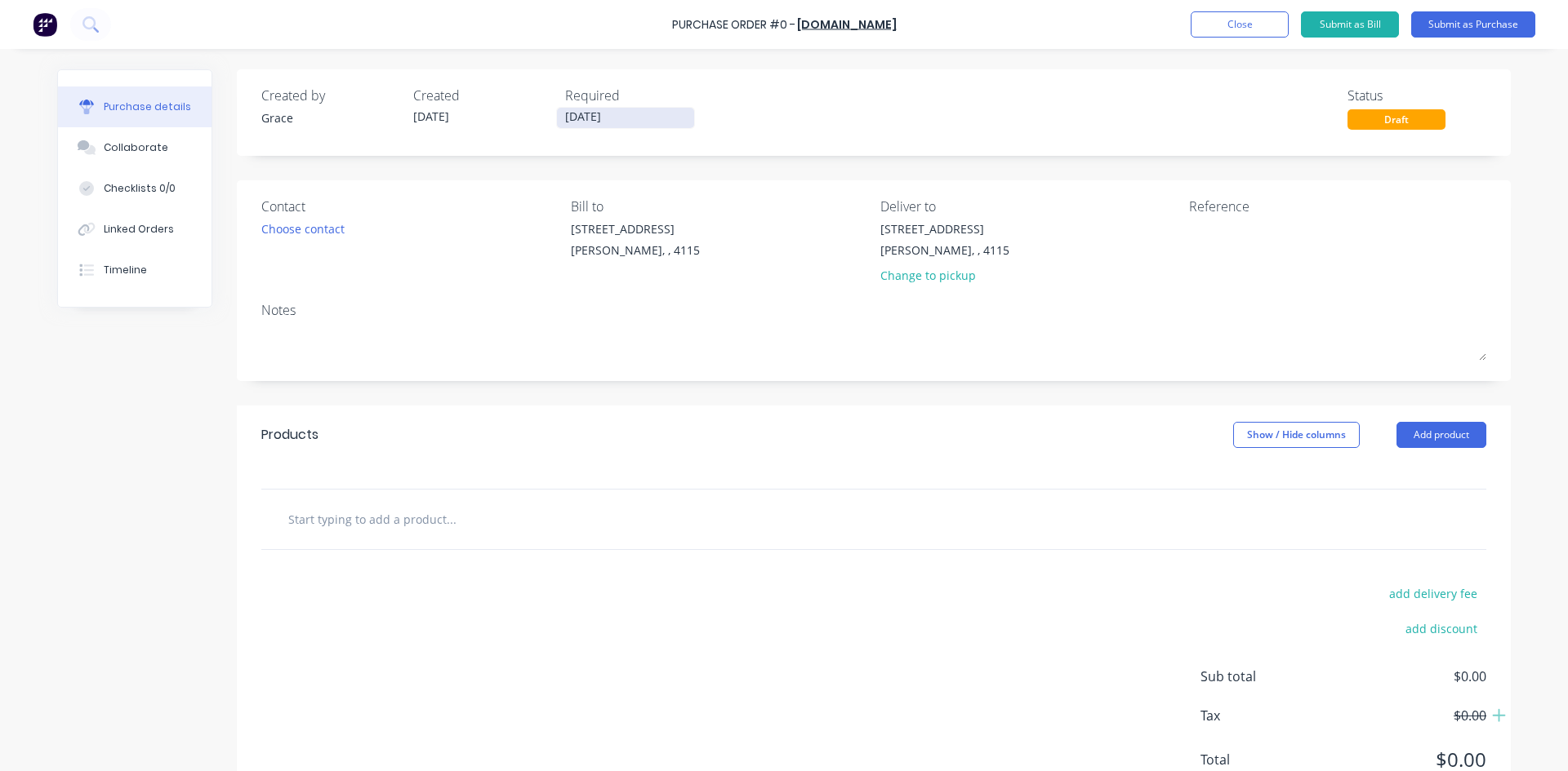
click at [606, 119] on input "[DATE]" at bounding box center [625, 118] width 137 height 20
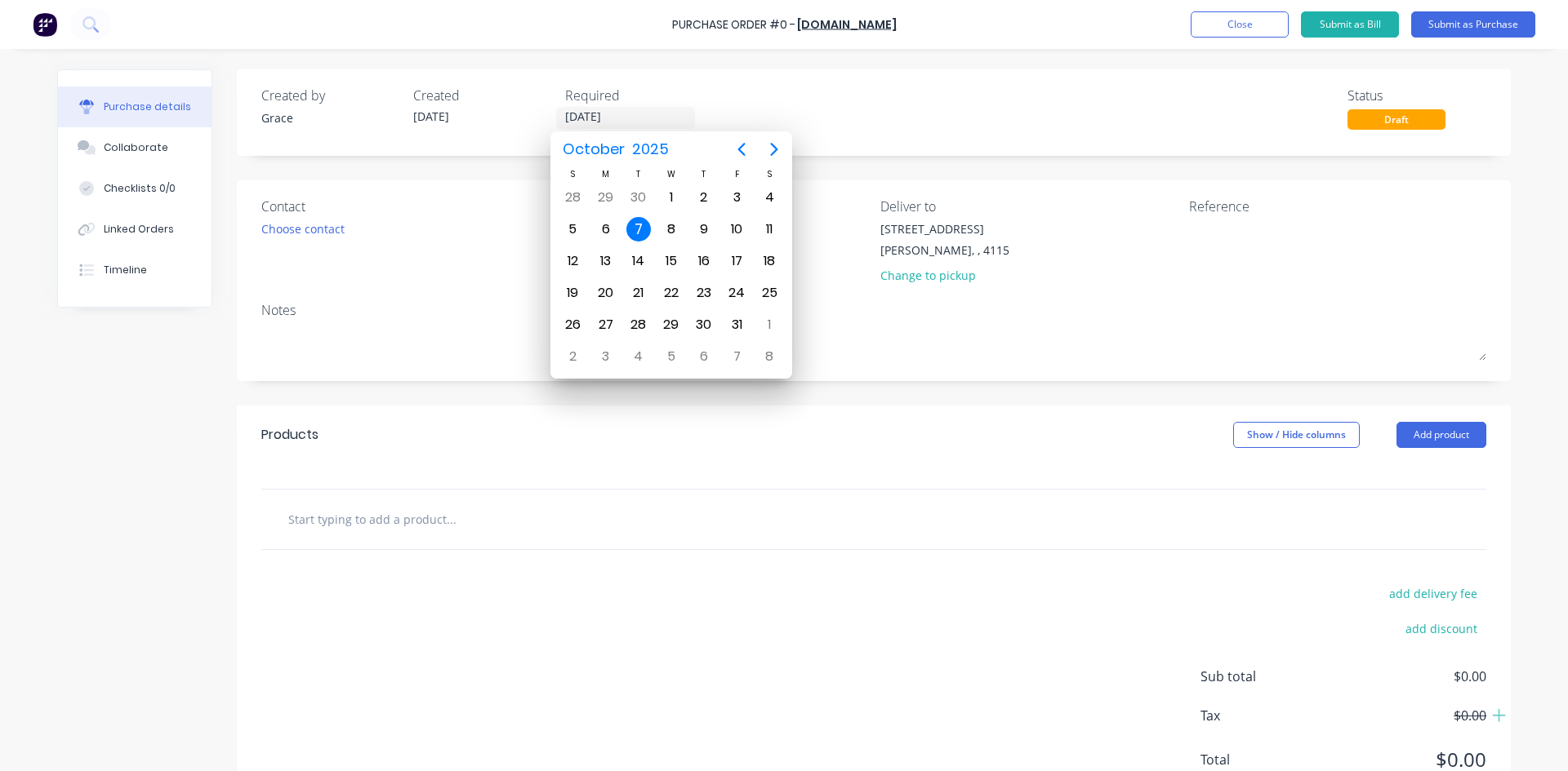
click at [638, 237] on div "7" at bounding box center [638, 229] width 24 height 24
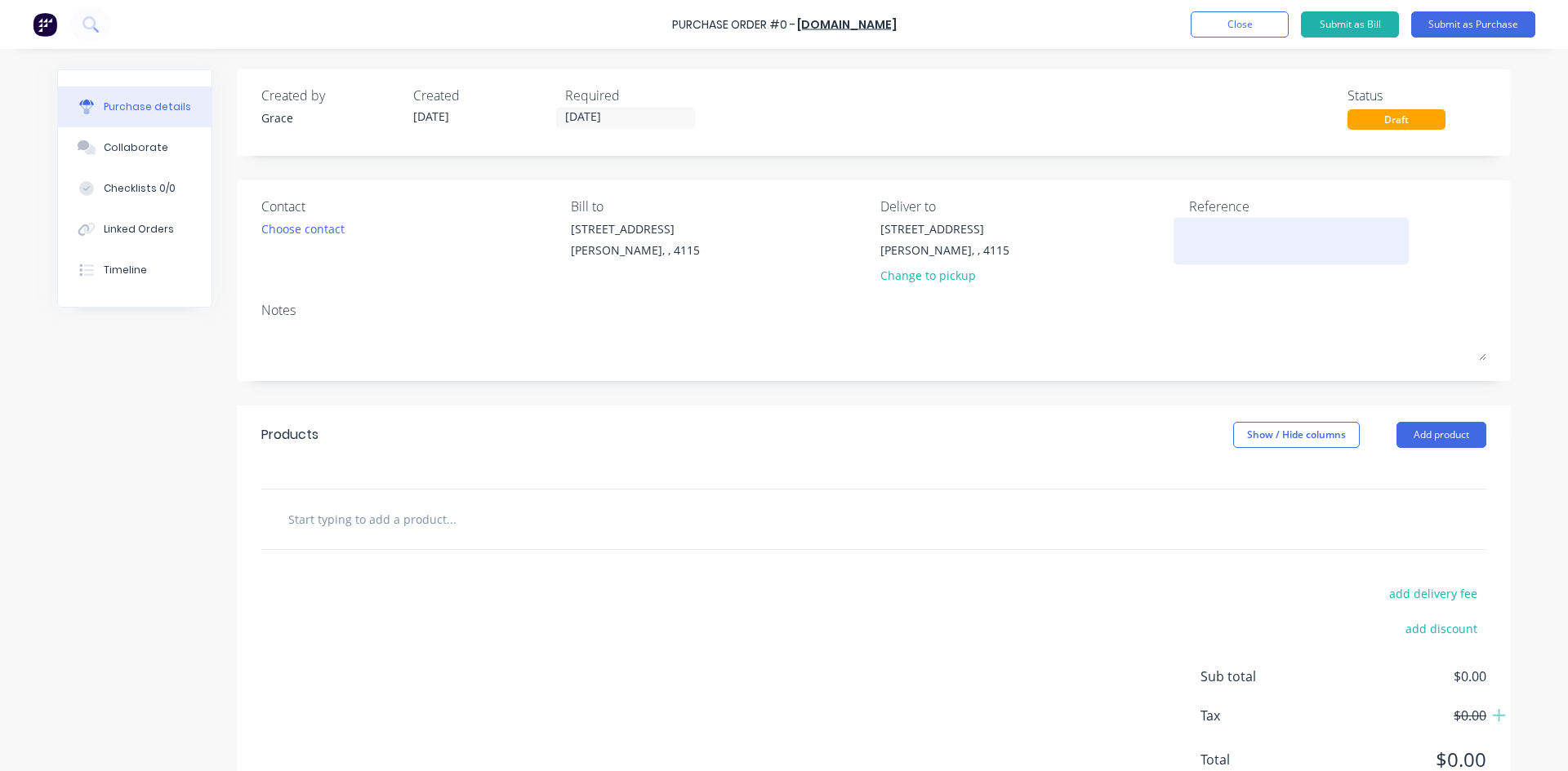
click at [1213, 245] on textarea at bounding box center [1290, 238] width 204 height 36
type textarea "7680"
click at [1061, 394] on div "Created by [PERSON_NAME] Created [DATE] Required [DATE] Status Draft Contact Ch…" at bounding box center [874, 444] width 1275 height 750
click at [1447, 436] on button "Add product" at bounding box center [1441, 435] width 89 height 26
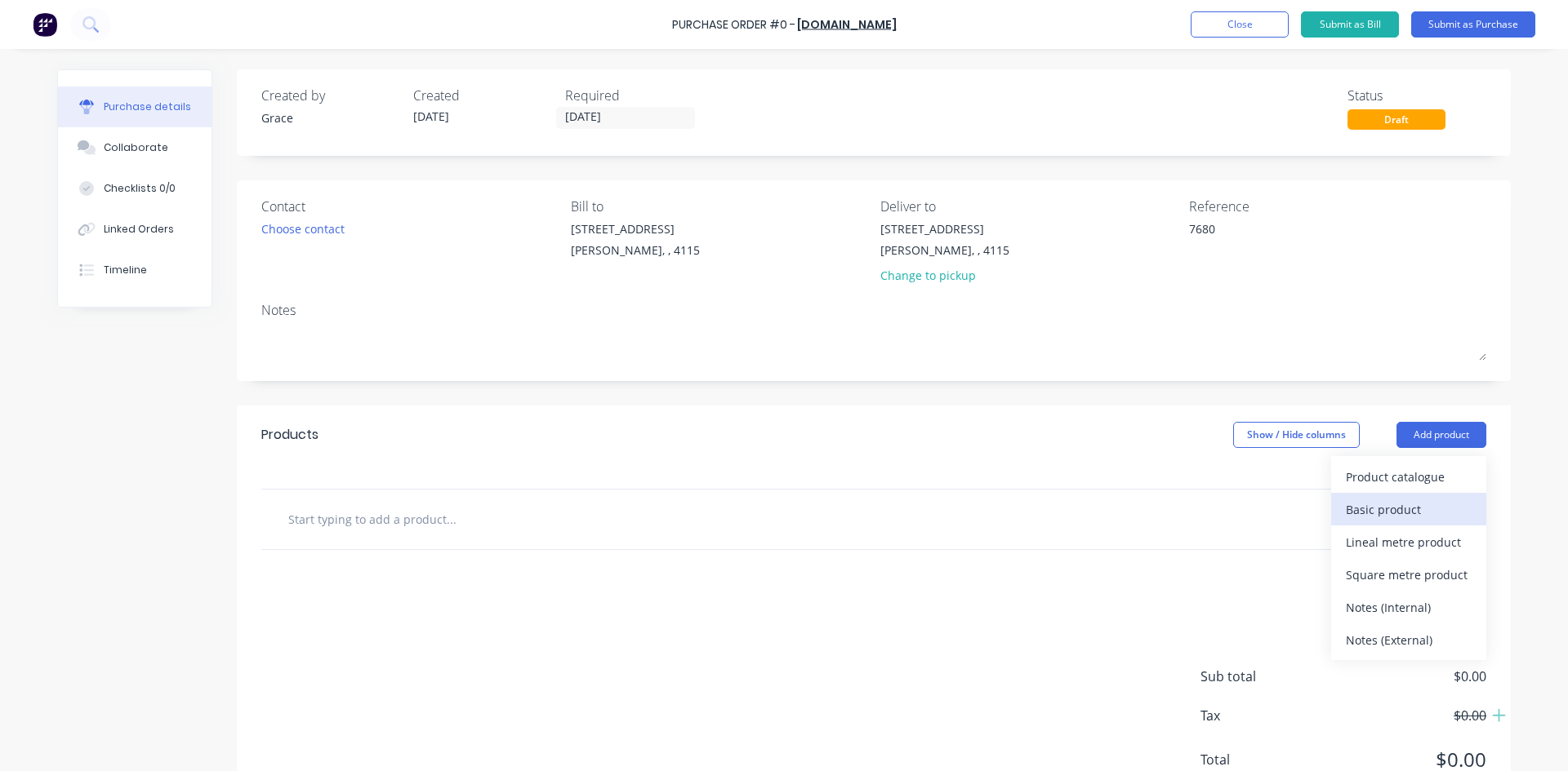
click at [1429, 506] on div "Basic product" at bounding box center [1409, 509] width 126 height 23
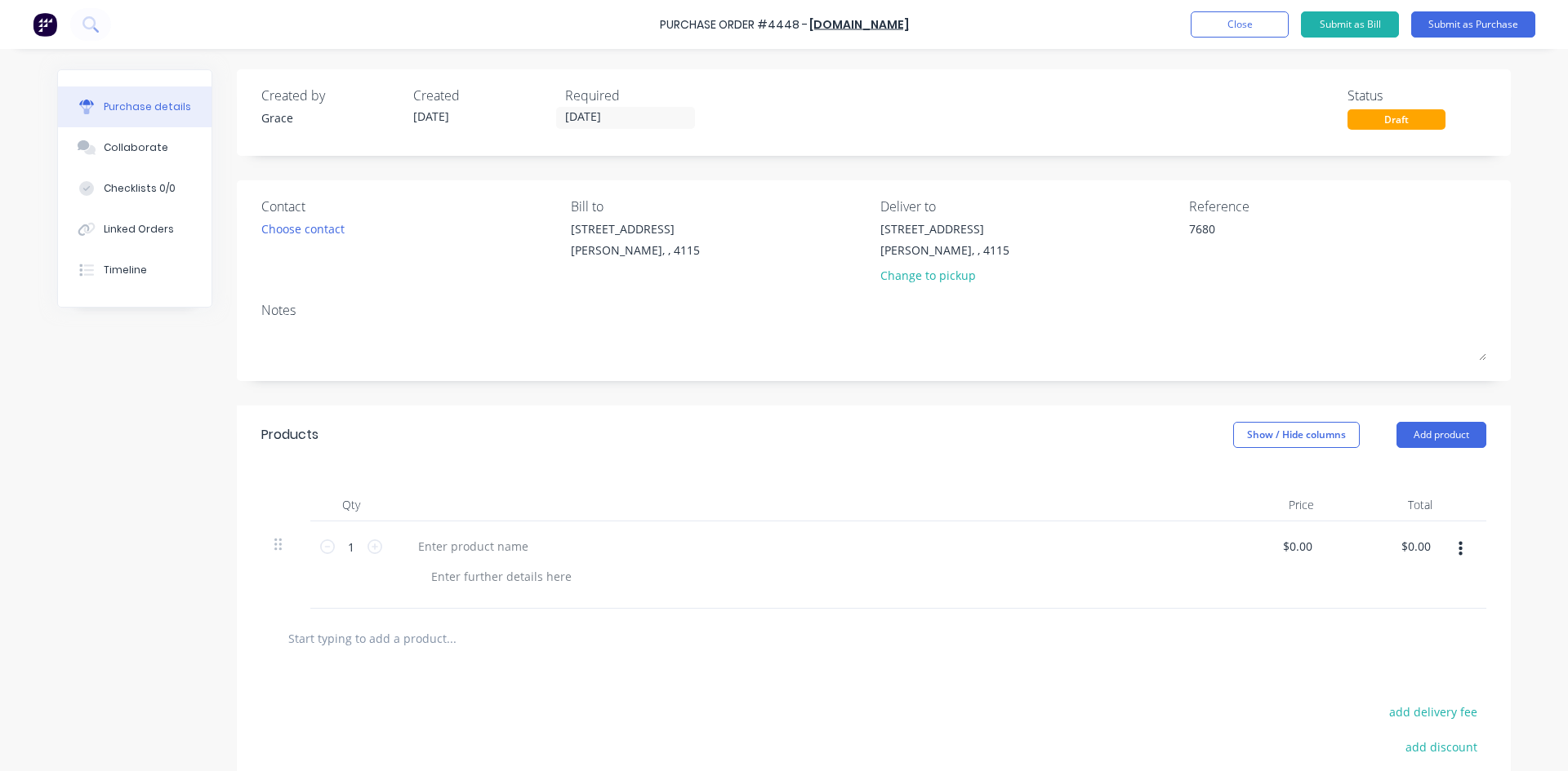
click at [455, 548] on div at bounding box center [800, 565] width 817 height 88
click at [460, 552] on div at bounding box center [473, 546] width 136 height 23
type input "$0.00"
type input "100"
type input "$100.00"
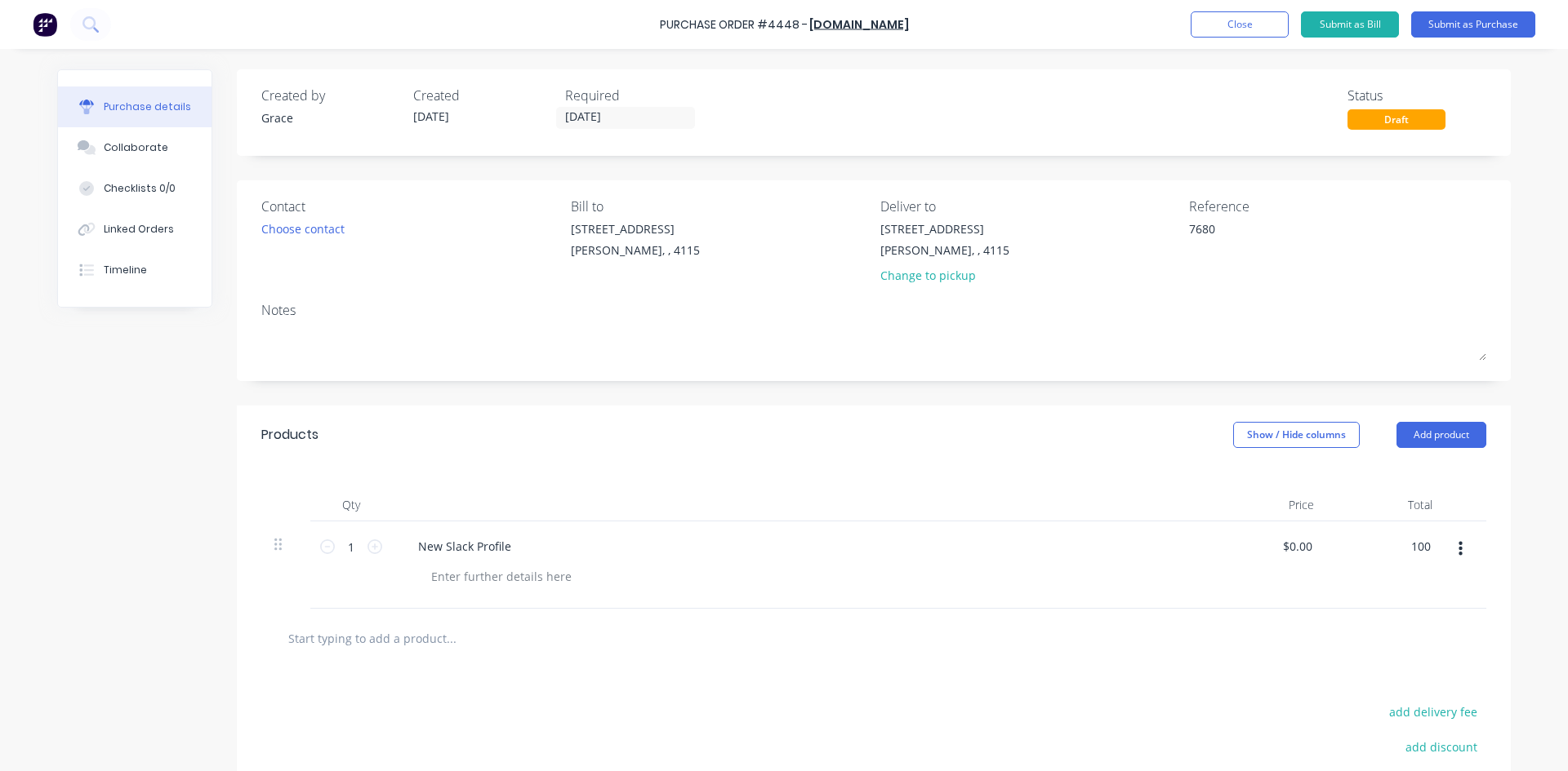
type input "$100.00"
click at [836, 381] on div "Created by [PERSON_NAME] Created [DATE] Required [DATE] Status Draft Contact Ch…" at bounding box center [874, 504] width 1275 height 868
click at [1500, 34] on button "Submit as Purchase" at bounding box center [1473, 24] width 124 height 26
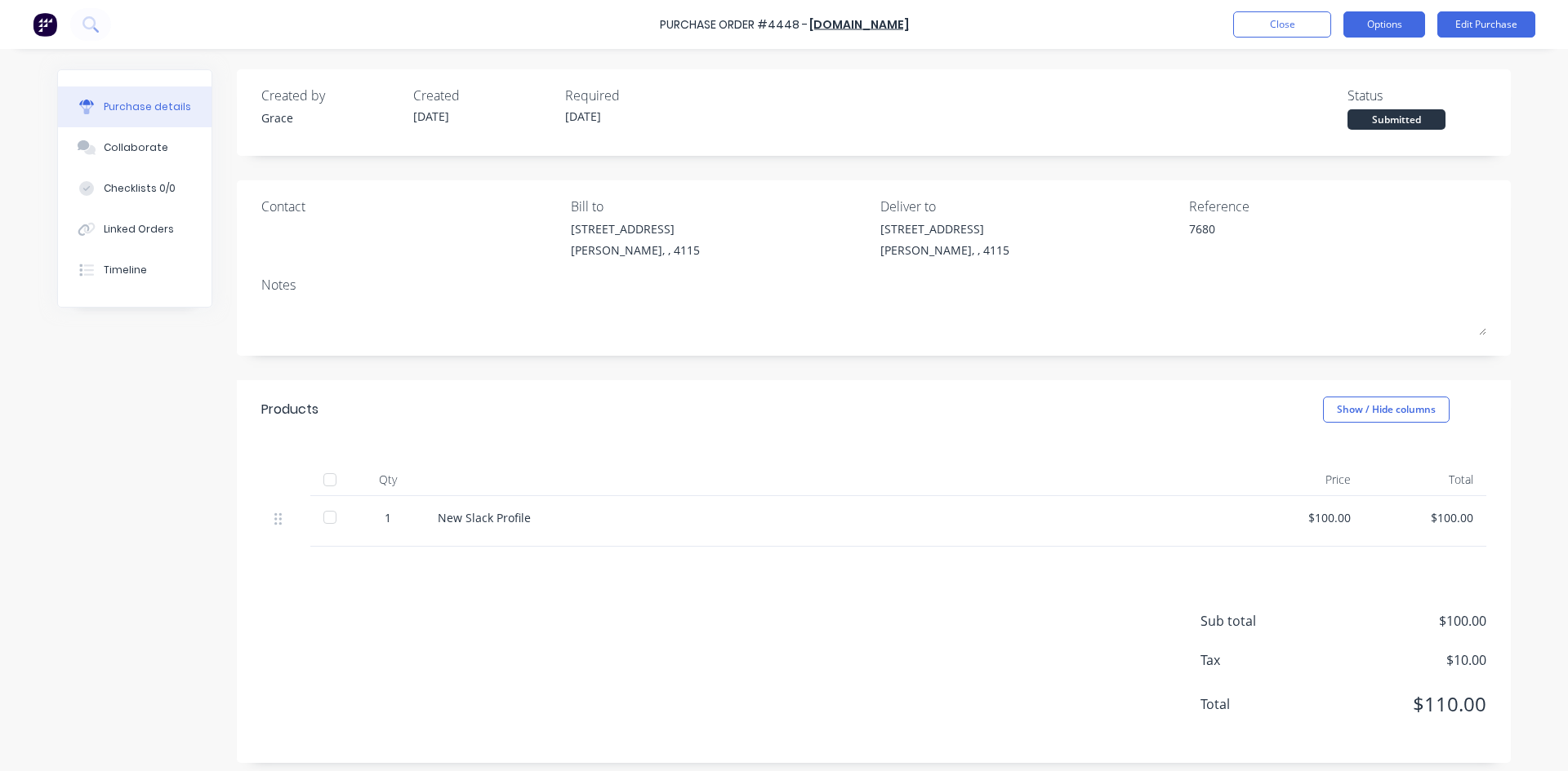
click at [1394, 26] on button "Options" at bounding box center [1384, 24] width 82 height 26
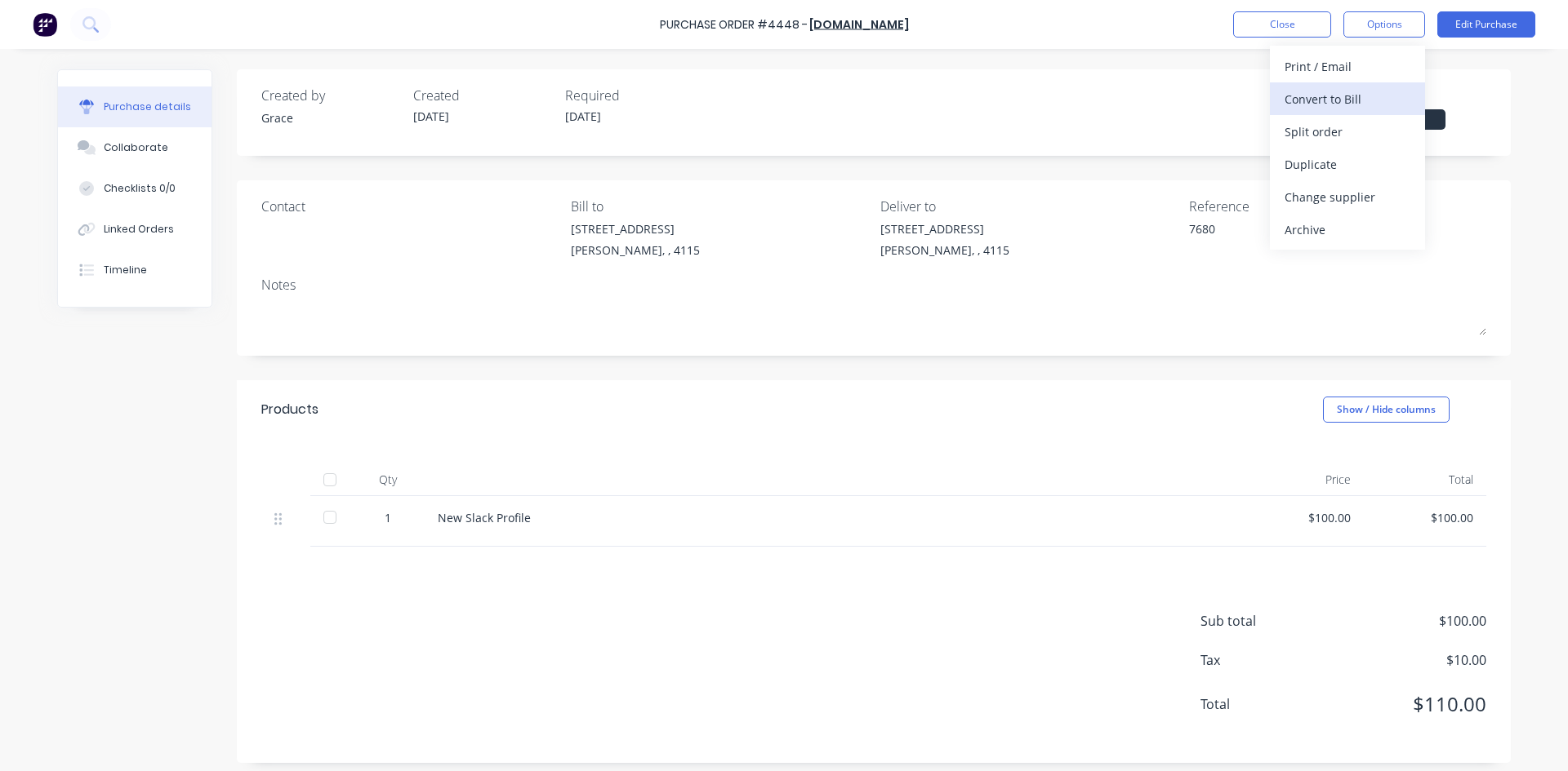
click at [1348, 98] on div "Convert to Bill" at bounding box center [1347, 99] width 126 height 23
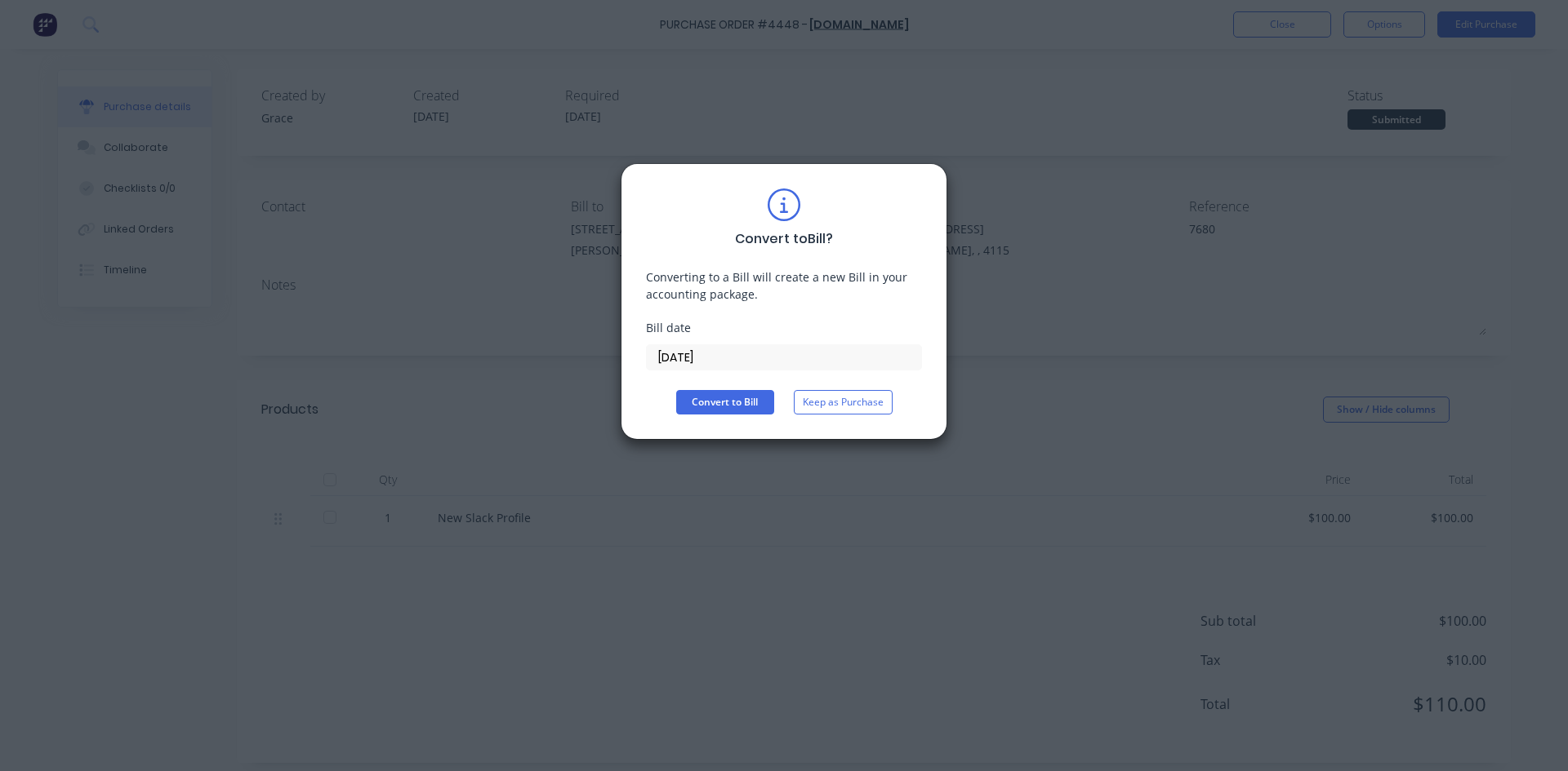
click at [657, 362] on input "[DATE]" at bounding box center [784, 358] width 275 height 24
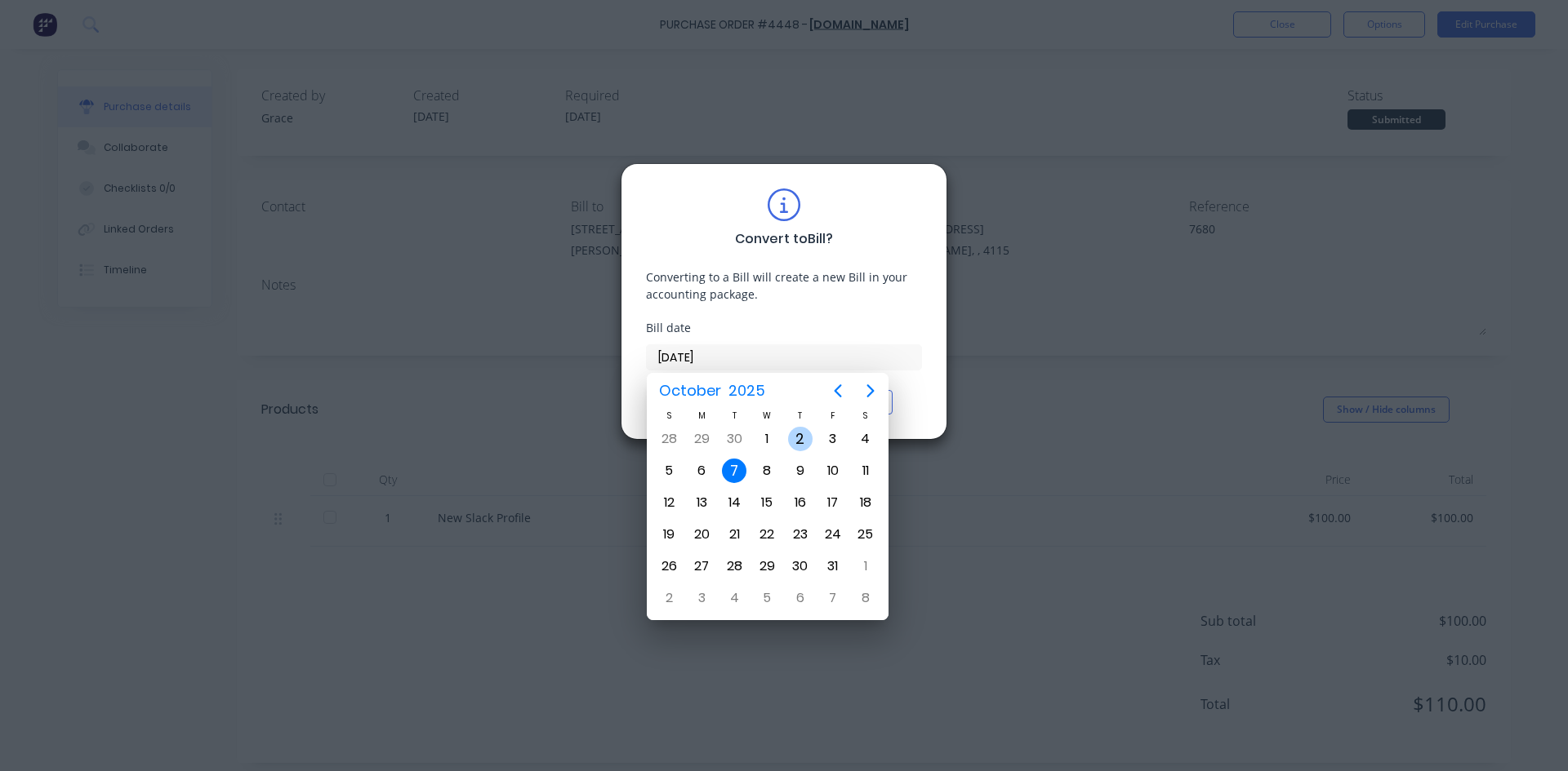
drag, startPoint x: 809, startPoint y: 436, endPoint x: 794, endPoint y: 440, distance: 15.5
click at [809, 435] on div "2" at bounding box center [800, 440] width 24 height 24
type input "[DATE]"
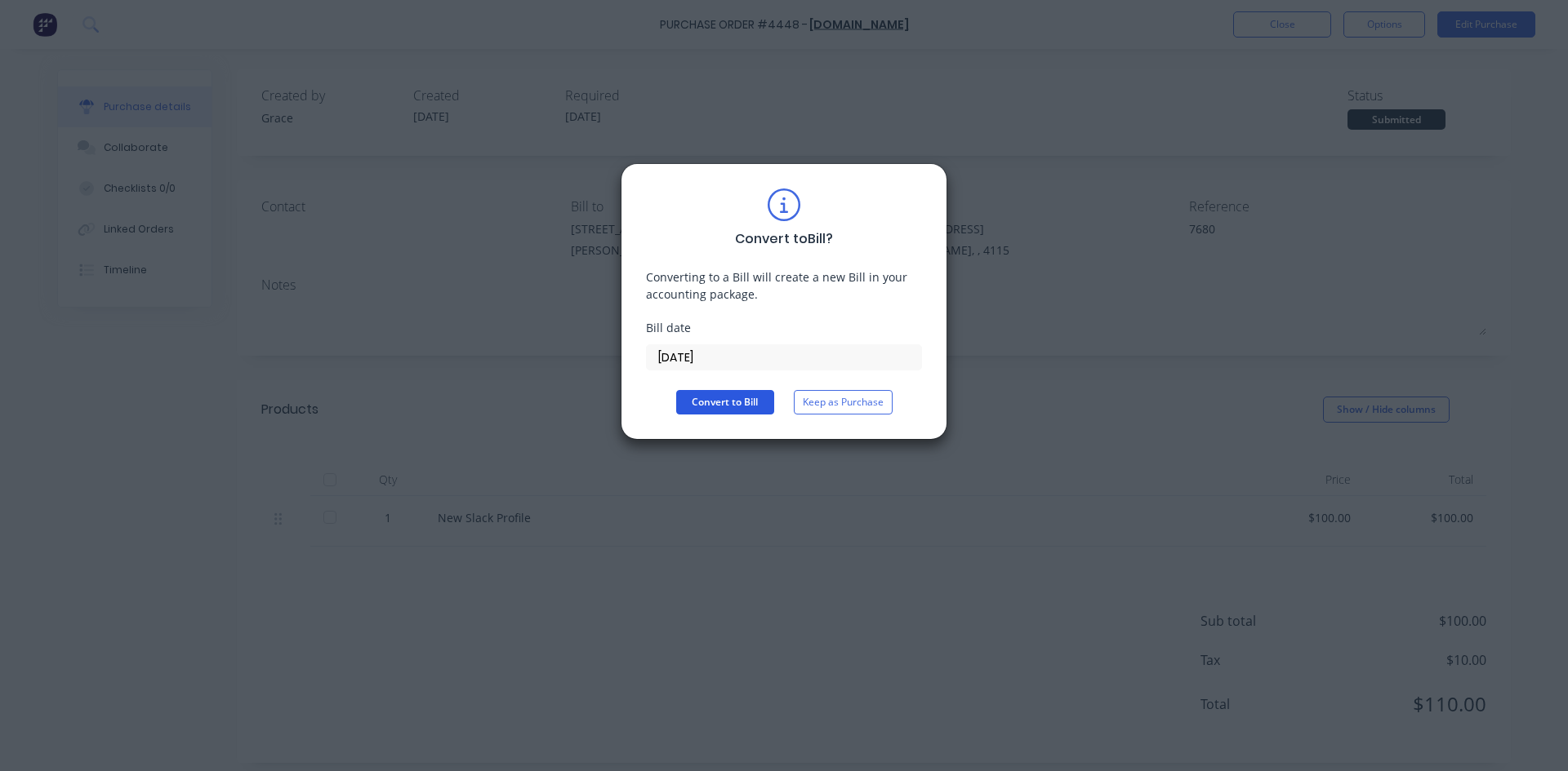
click at [683, 408] on button "Convert to Bill" at bounding box center [725, 402] width 98 height 24
